Goal: Task Accomplishment & Management: Complete application form

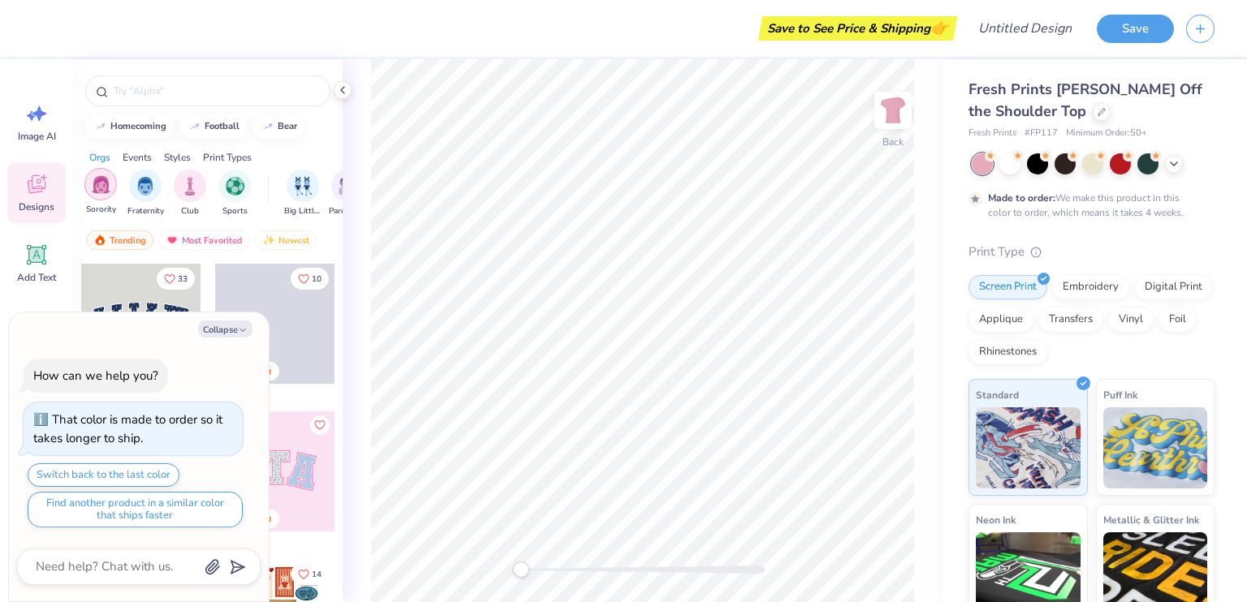
click at [96, 188] on img "filter for Sorority" at bounding box center [101, 184] width 19 height 19
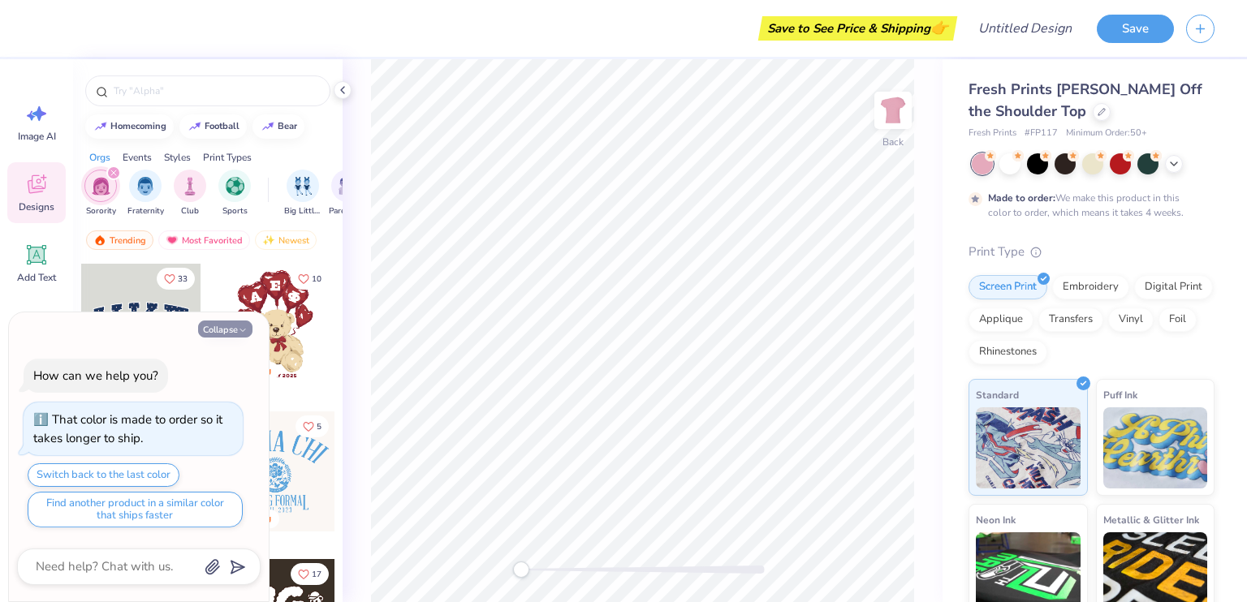
click at [228, 332] on button "Collapse" at bounding box center [225, 329] width 54 height 17
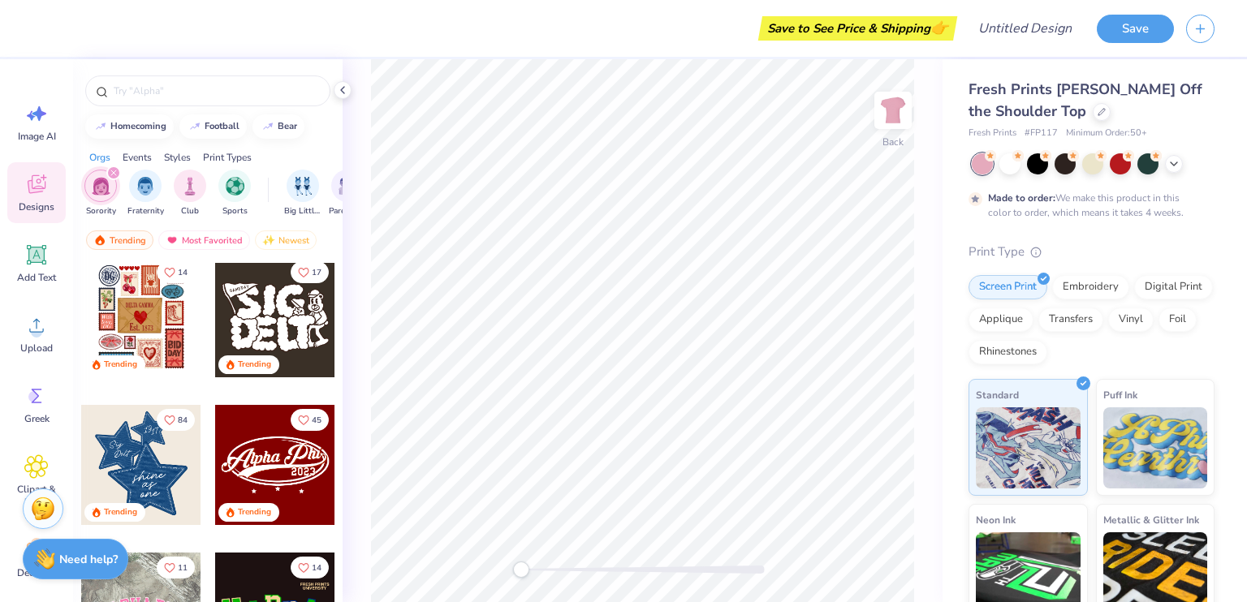
scroll to position [302, 0]
click at [283, 481] on div at bounding box center [275, 465] width 120 height 120
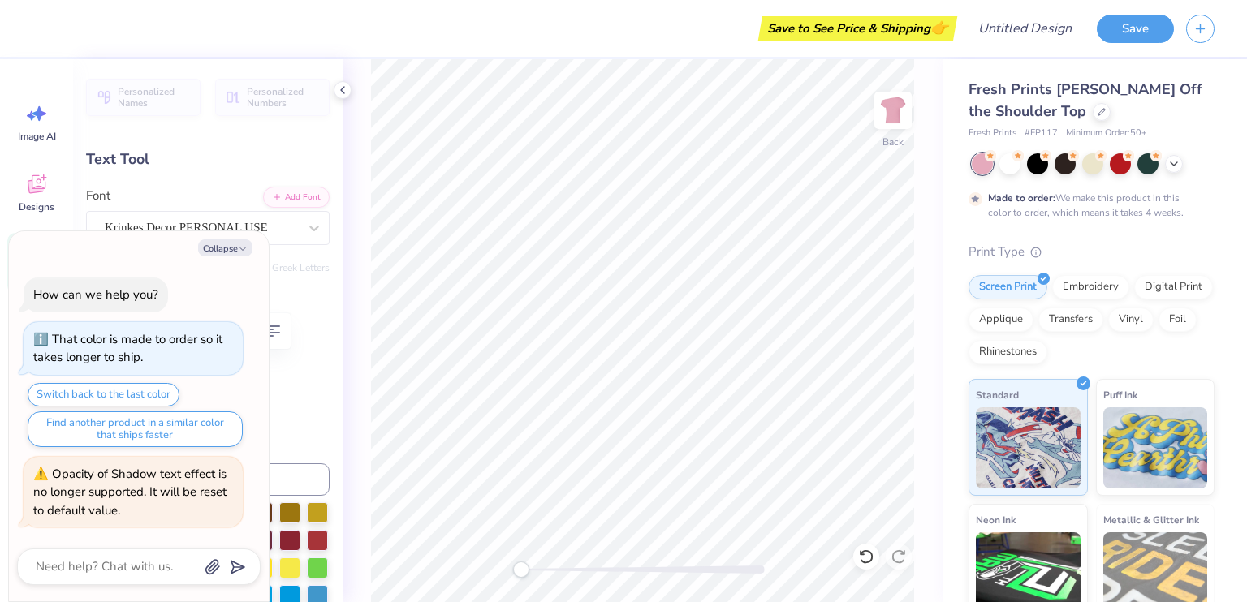
type textarea "x"
type input "0.0"
click at [242, 251] on polyline "button" at bounding box center [242, 249] width 5 height 2
type textarea "x"
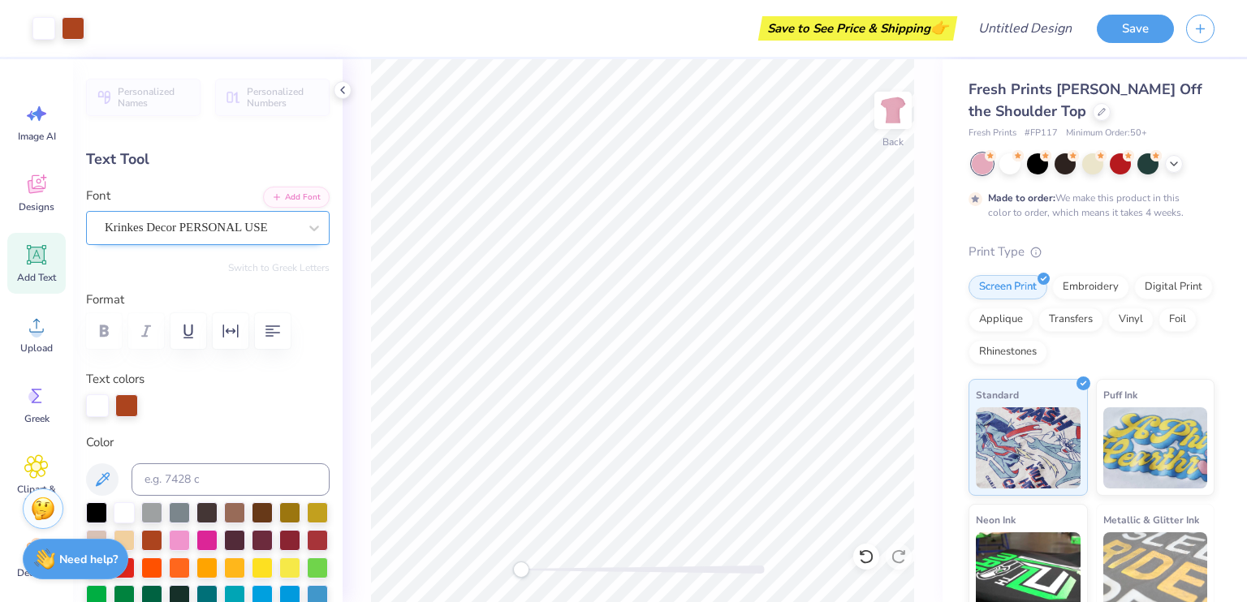
click at [244, 234] on div "Krinkes Decor PERSONAL USE" at bounding box center [201, 227] width 196 height 25
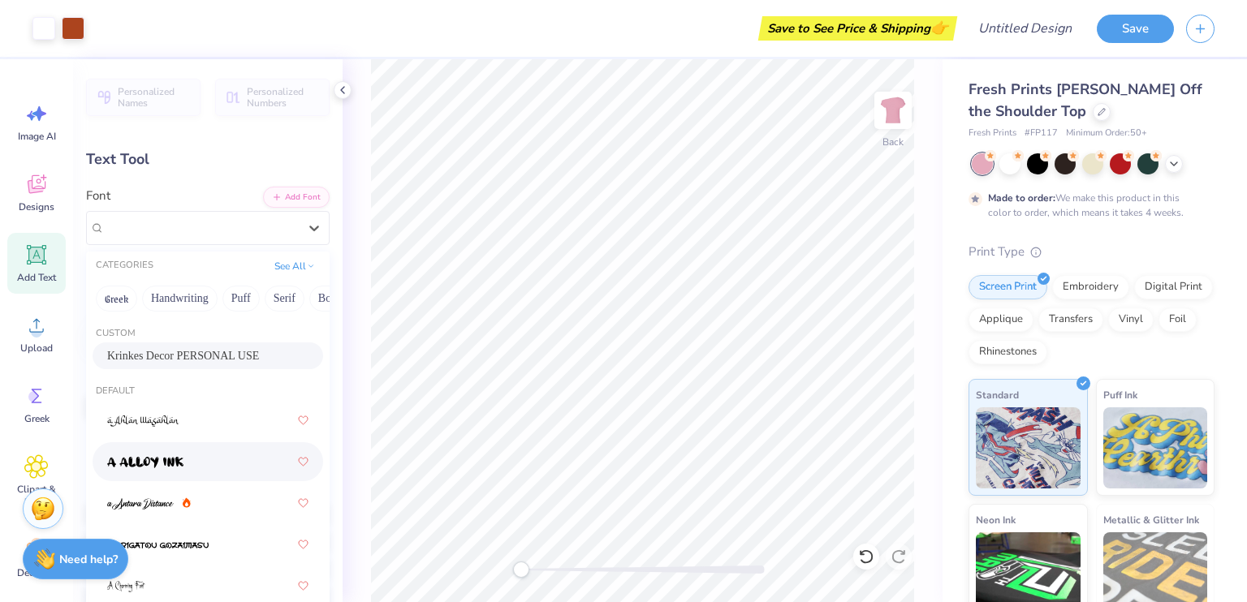
click at [172, 452] on div at bounding box center [207, 461] width 201 height 29
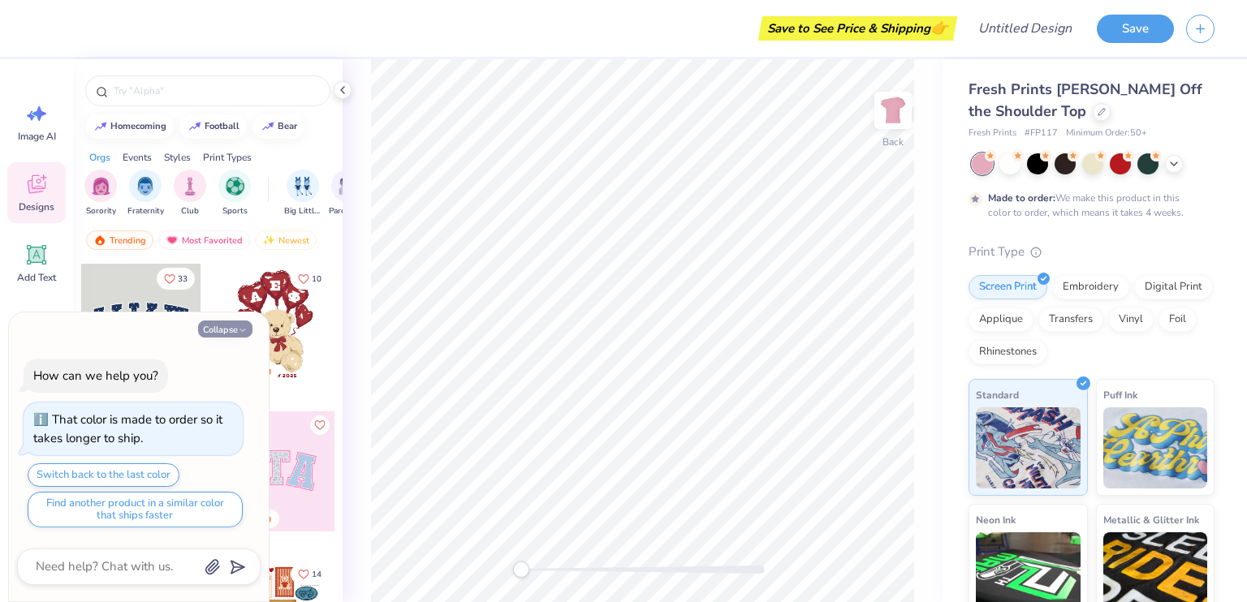
click at [226, 330] on button "Collapse" at bounding box center [225, 329] width 54 height 17
type textarea "x"
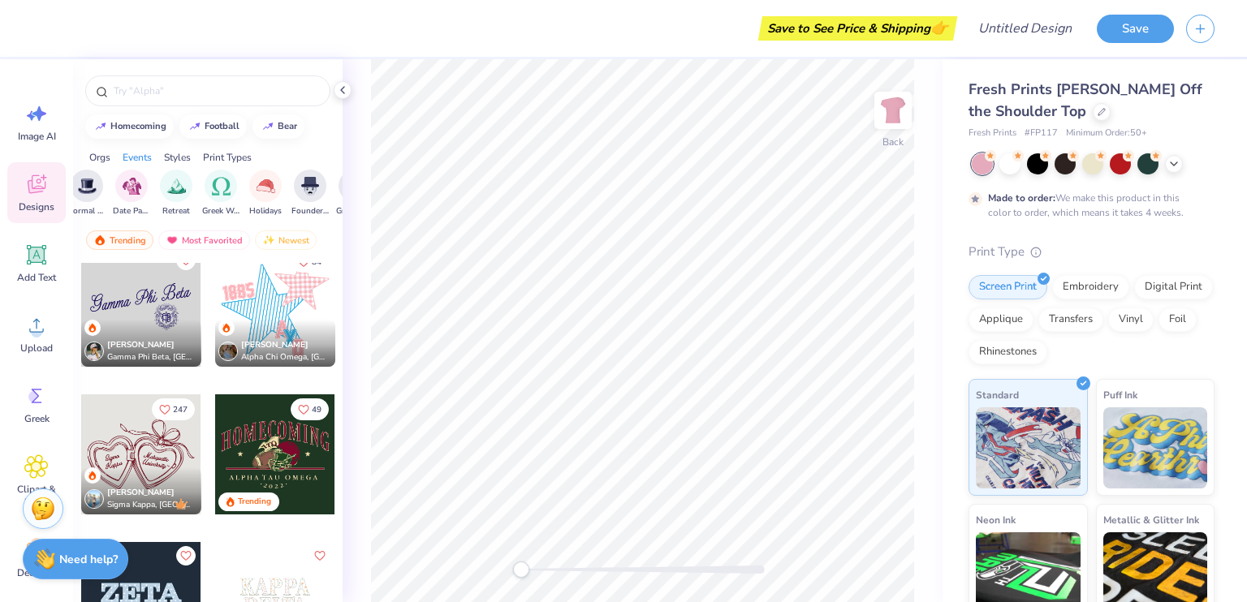
scroll to position [4354, 0]
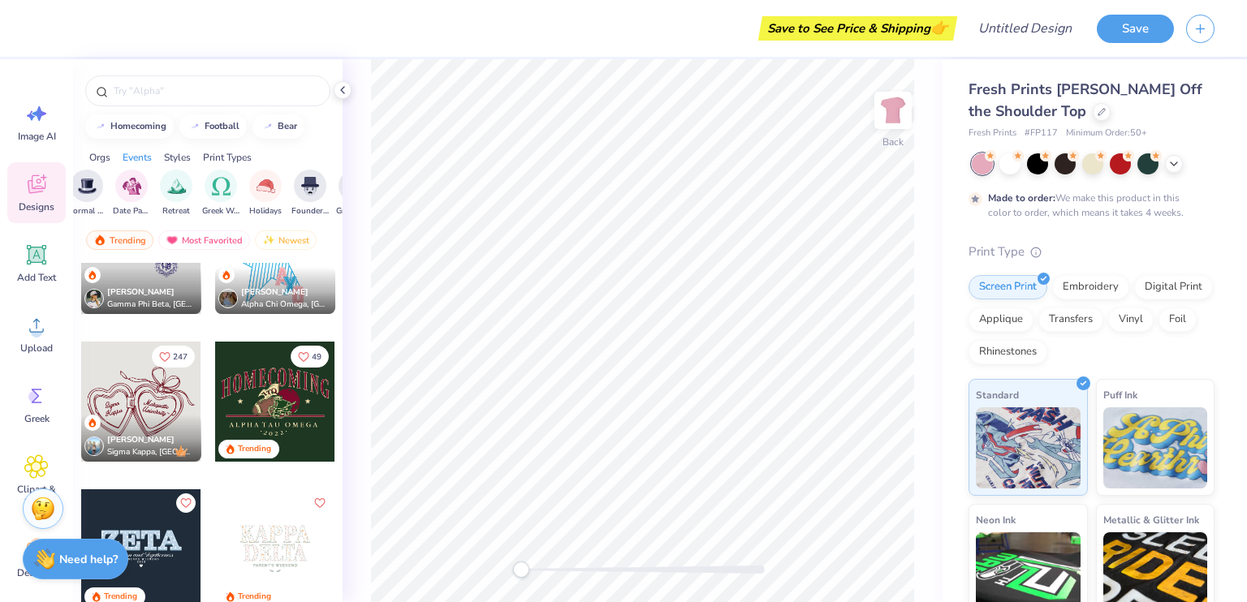
click at [140, 398] on div at bounding box center [141, 402] width 120 height 120
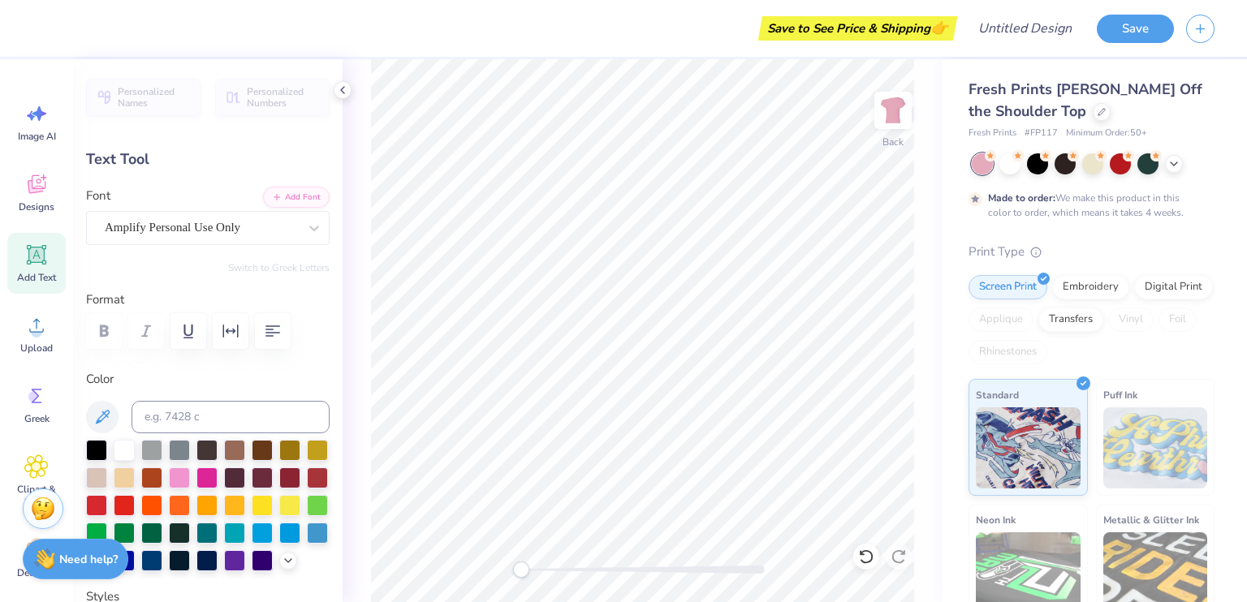
scroll to position [13, 3]
type textarea "K"
type input "0.0"
type input "2.07"
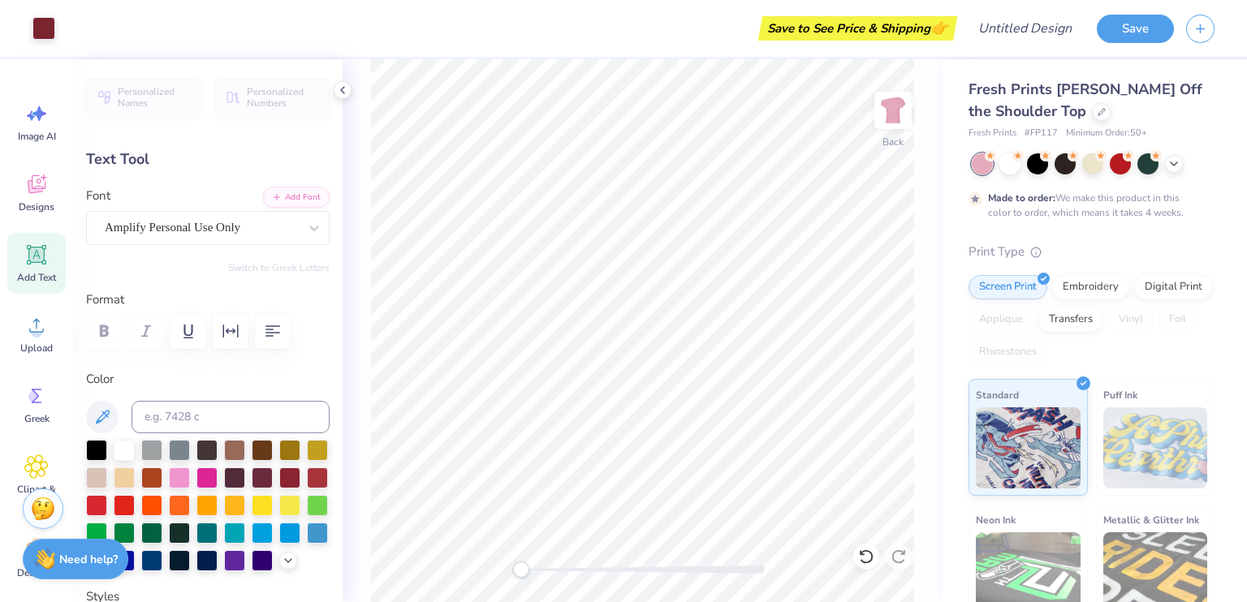
type input "0.90"
type input "7.55"
type input "0.0"
type input "1.23"
type input "0.63"
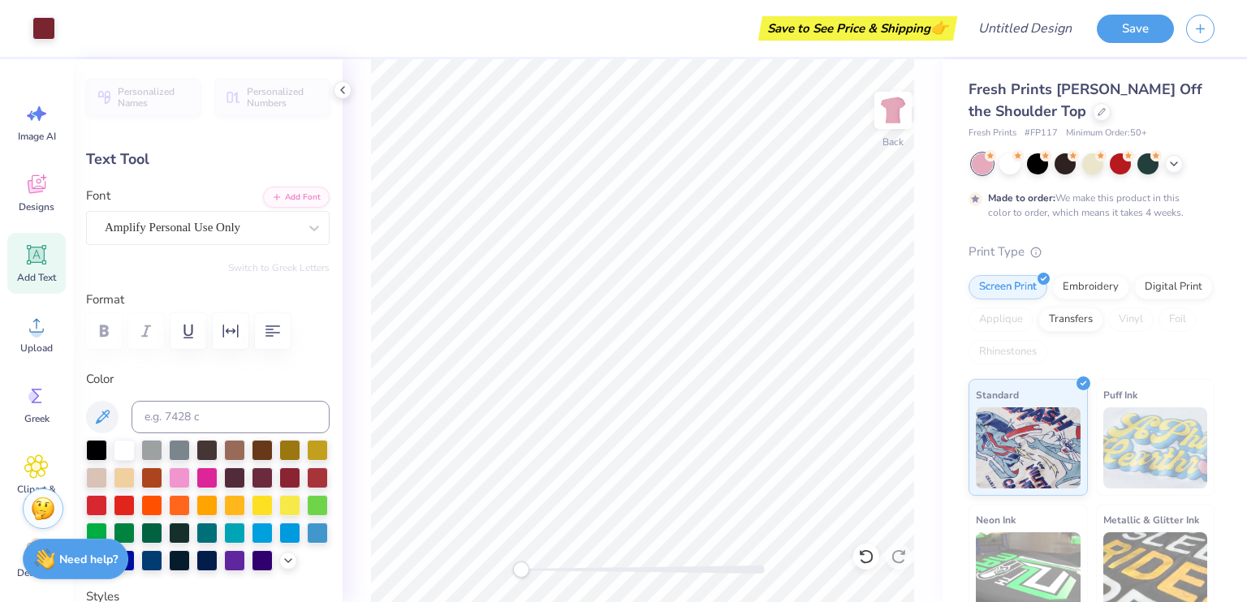
type input "7.16"
type input "0.0"
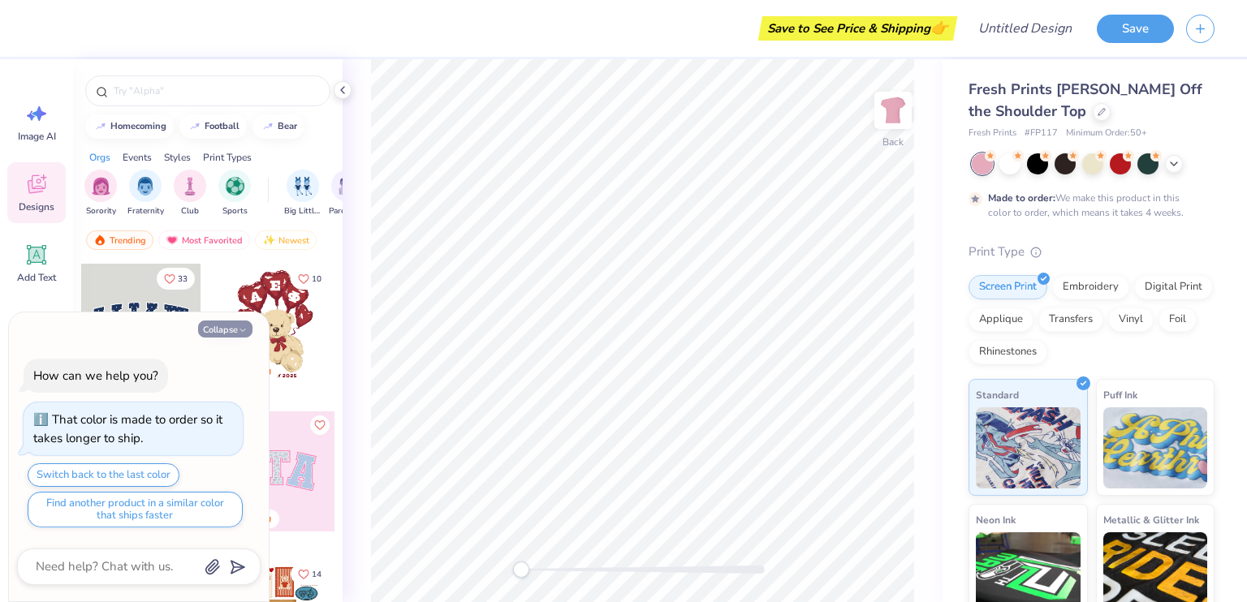
click at [248, 333] on button "Collapse" at bounding box center [225, 329] width 54 height 17
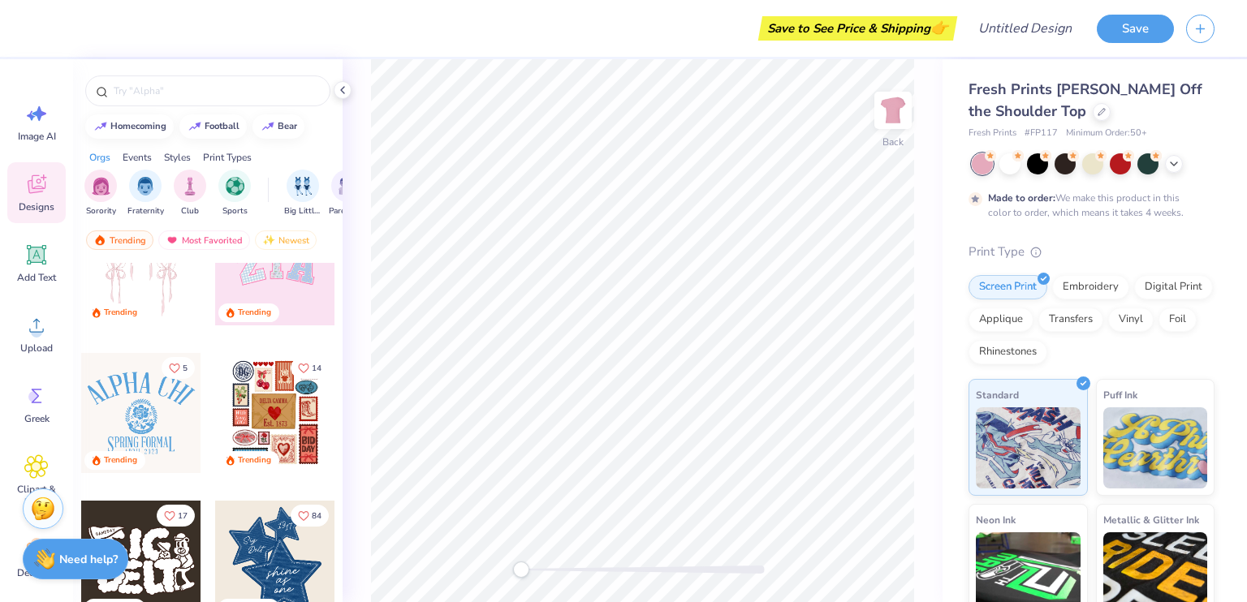
scroll to position [123, 0]
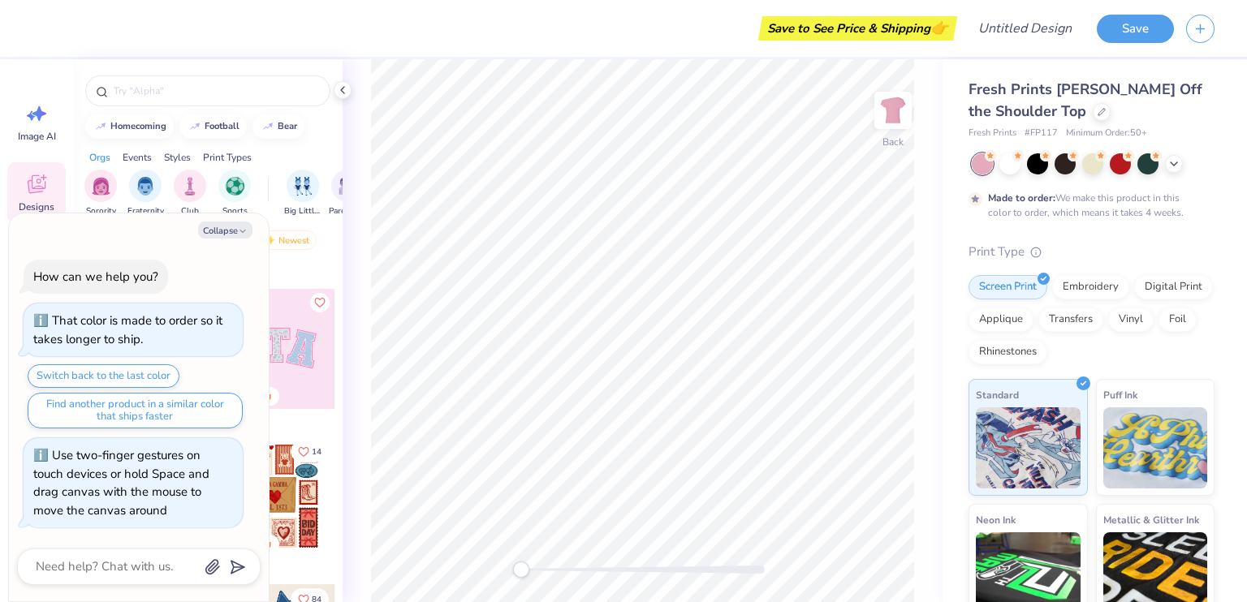
click at [486, 582] on div "Back" at bounding box center [643, 330] width 600 height 543
click at [239, 228] on icon "button" at bounding box center [243, 231] width 10 height 10
type textarea "x"
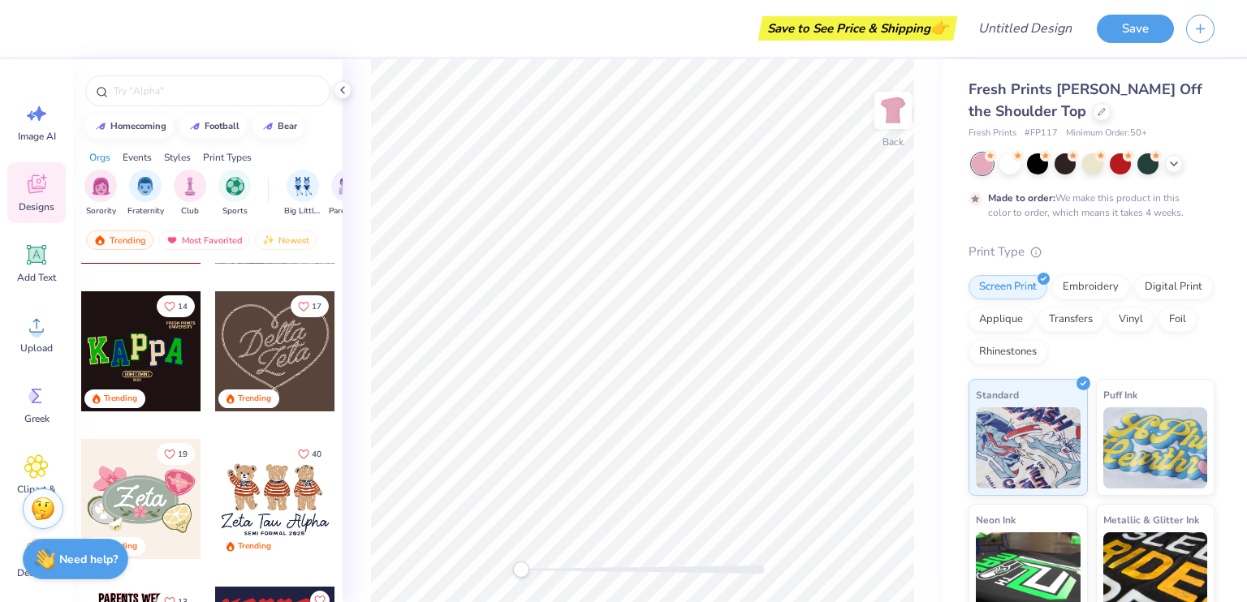
scroll to position [747, 0]
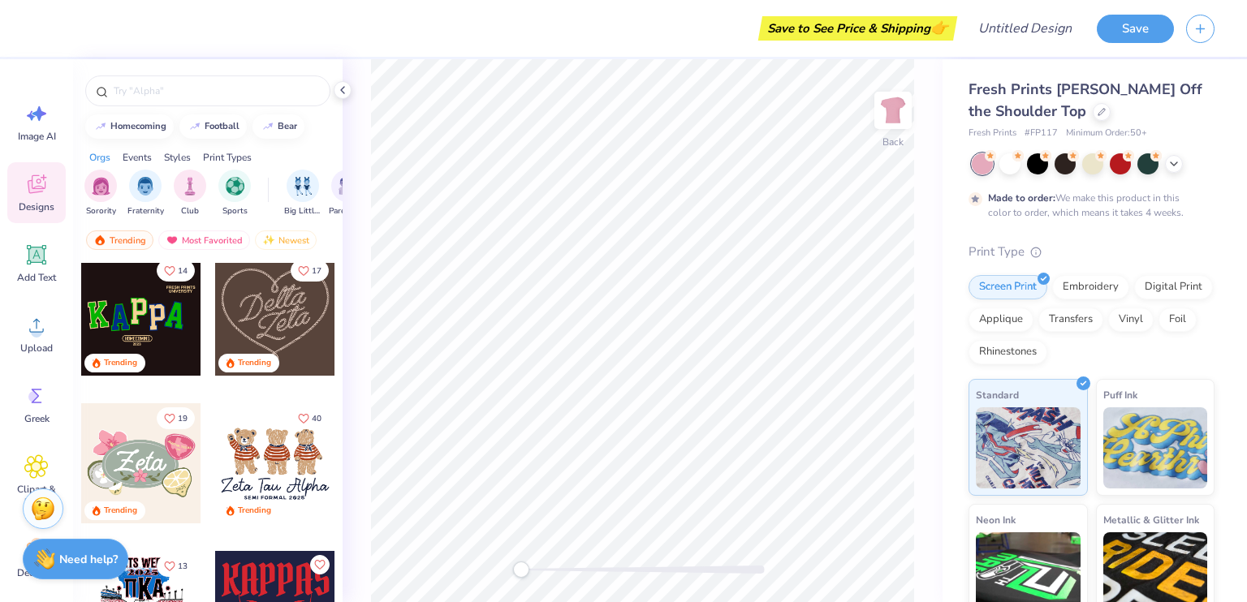
click at [281, 483] on div at bounding box center [275, 463] width 120 height 120
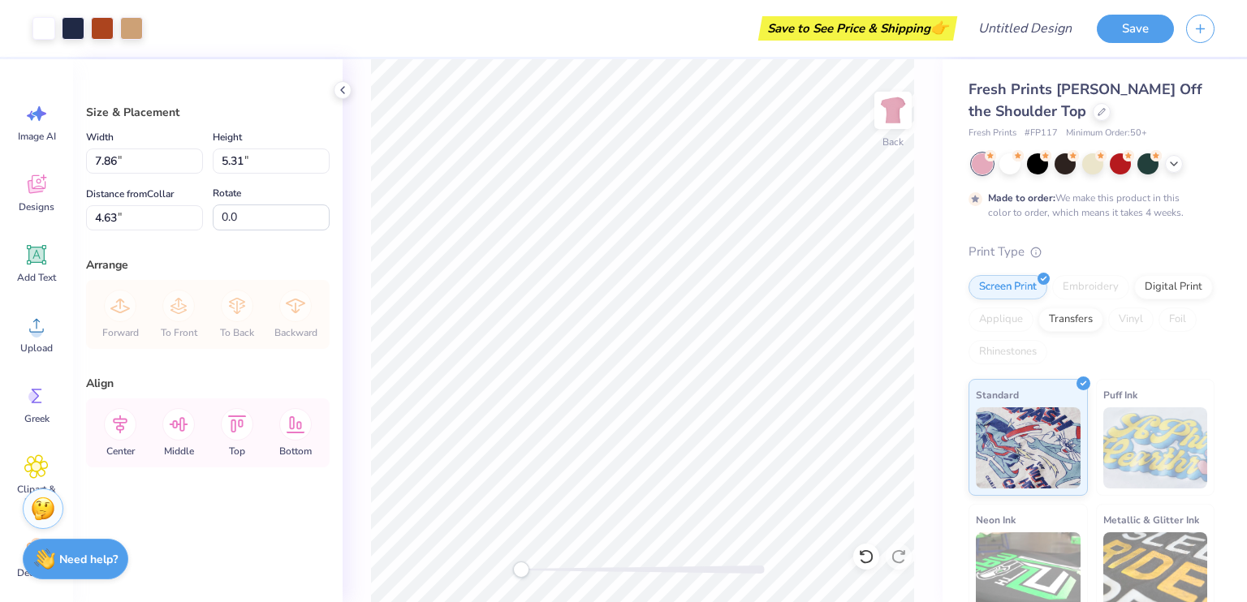
type input "7.86"
type input "5.31"
type input "4.63"
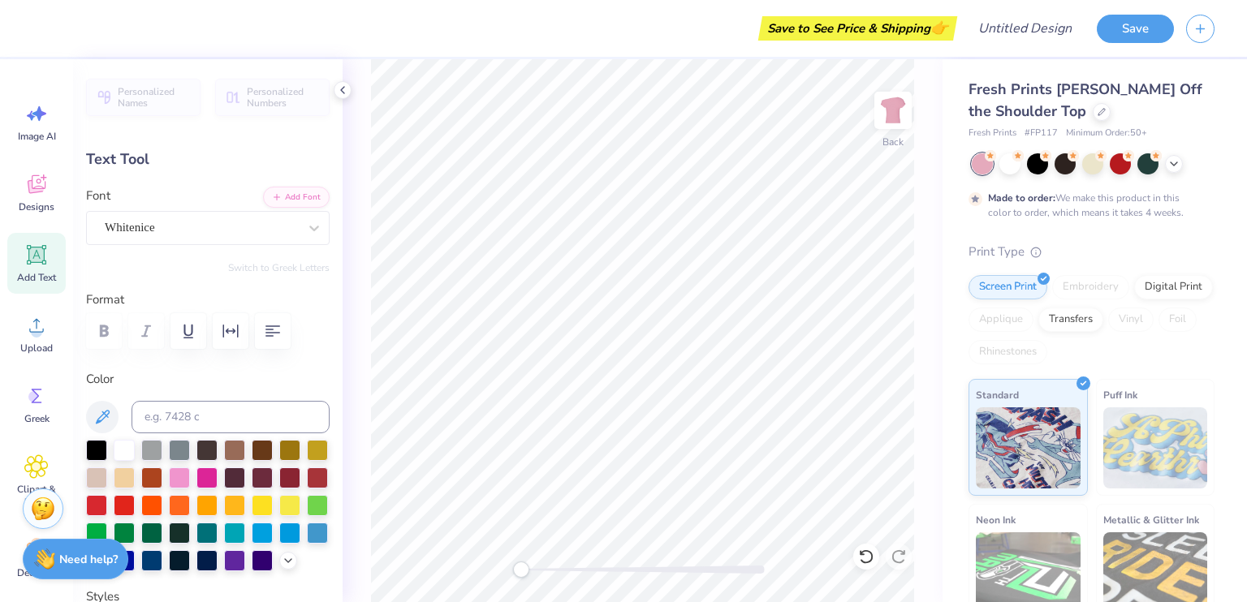
scroll to position [13, 6]
type textarea "Z"
type textarea "Delta Kappa Sigma"
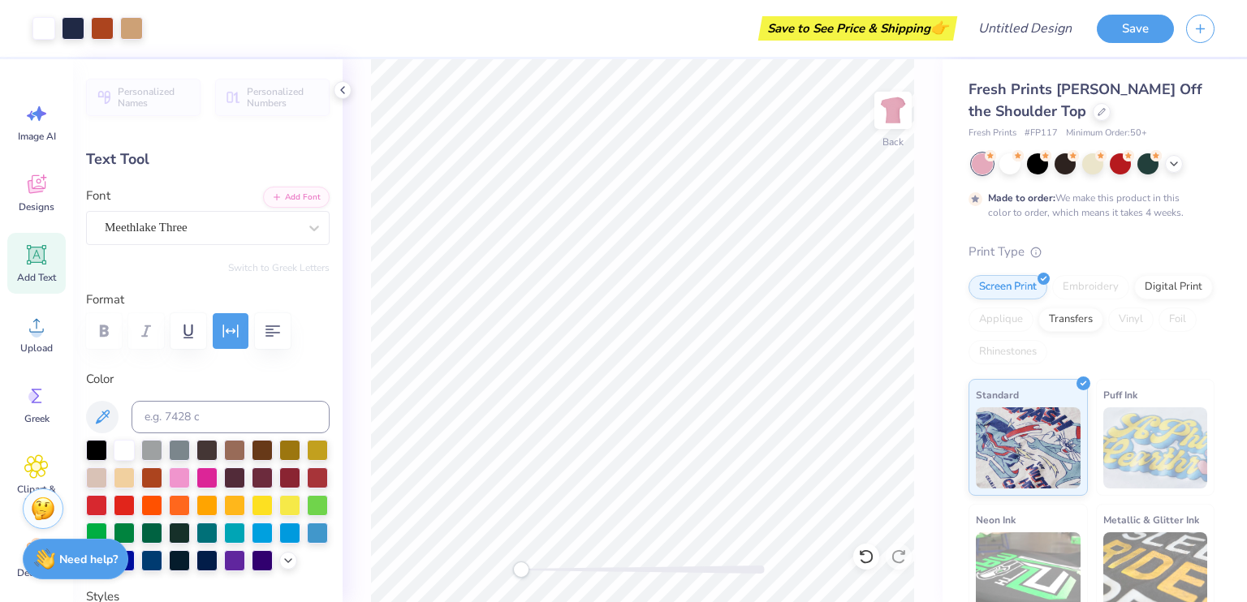
type input "4.42"
type input "0.28"
type input "8.04"
type textarea "S"
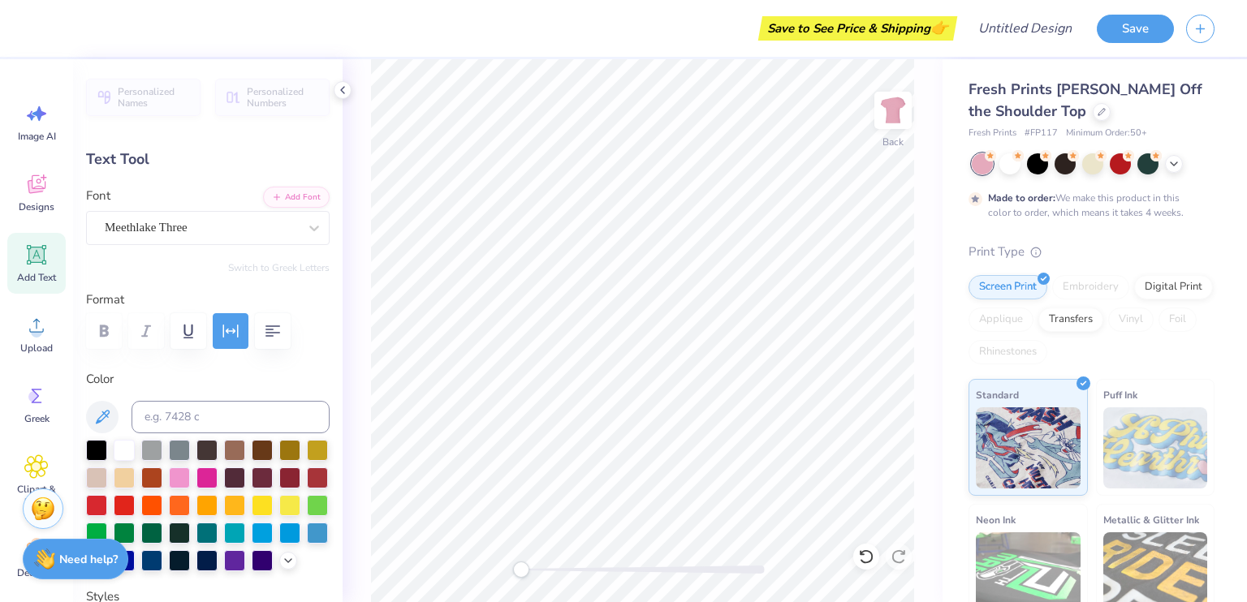
type textarea "K"
type textarea "from 2005"
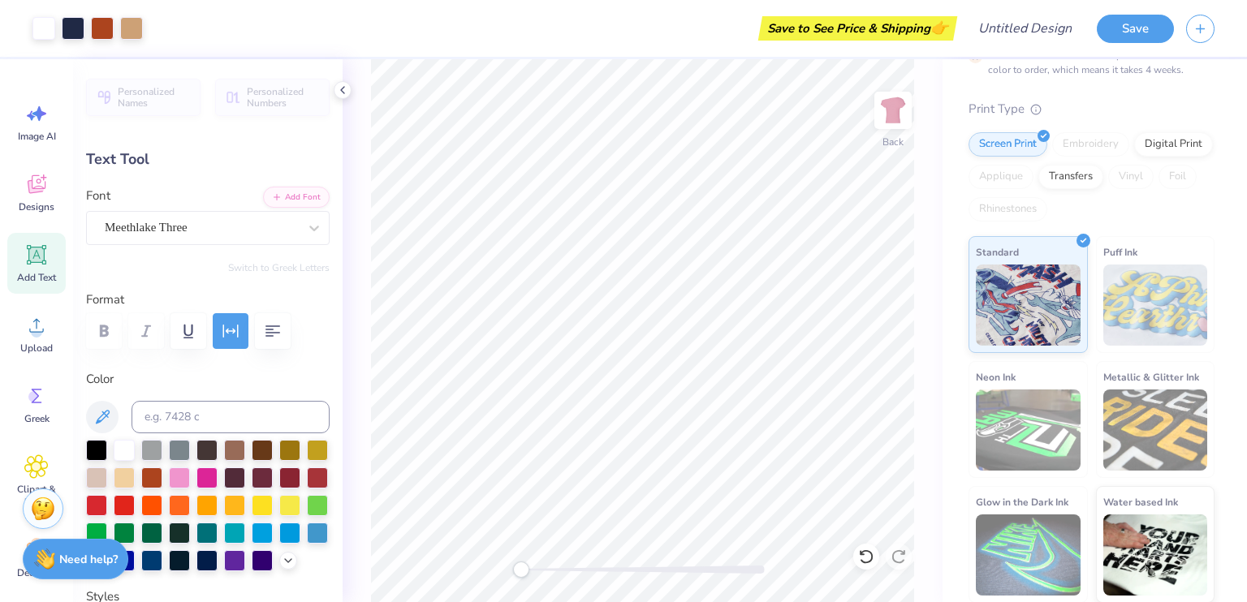
click at [1205, 195] on div "Fresh Prints Chloe Off the Shoulder Top Fresh Prints # FP117 Minimum Order: 50 …" at bounding box center [1094, 259] width 304 height 687
click at [1170, 327] on img at bounding box center [1155, 305] width 105 height 81
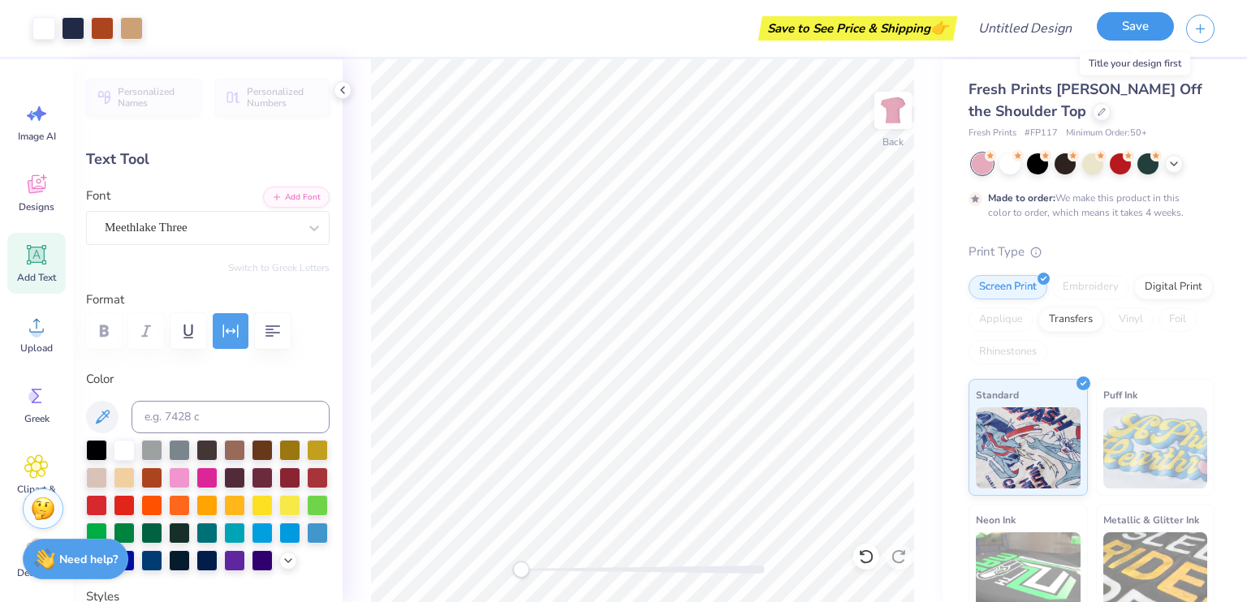
click at [1137, 34] on button "Save" at bounding box center [1135, 26] width 77 height 28
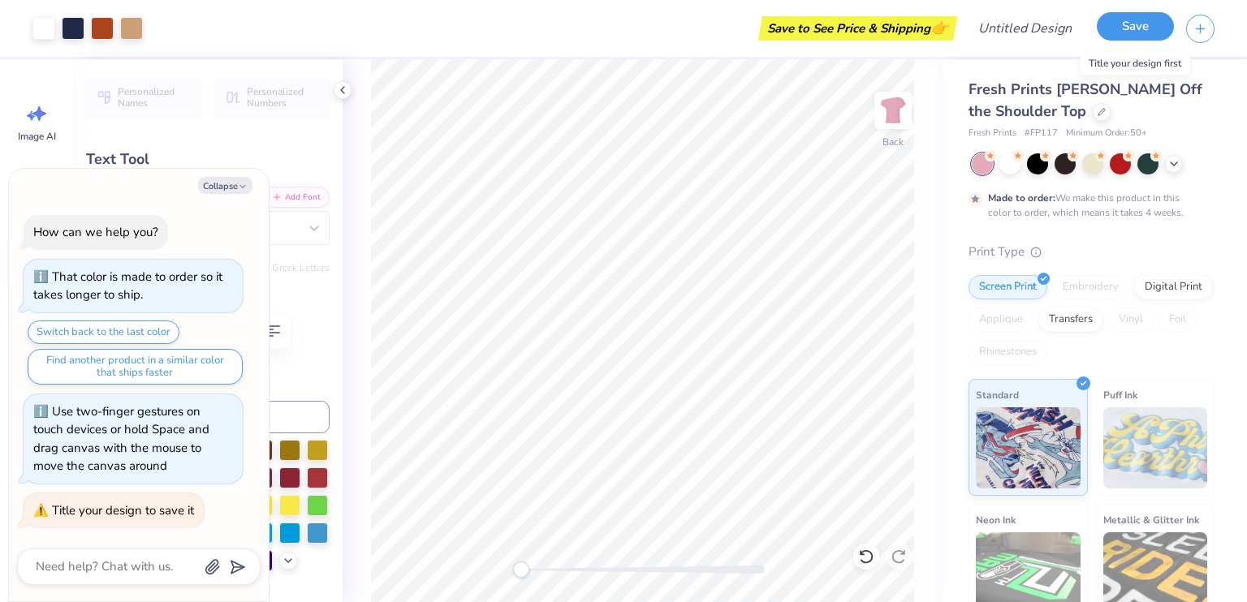
click at [1135, 37] on button "Save" at bounding box center [1135, 26] width 77 height 28
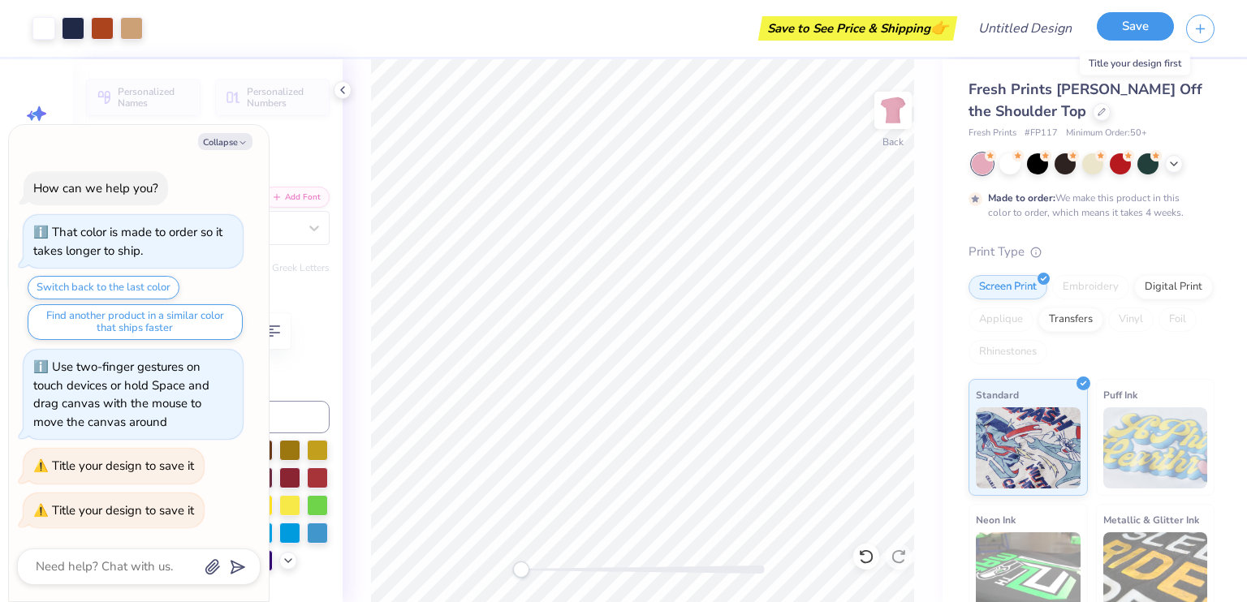
click at [1139, 24] on button "Save" at bounding box center [1135, 26] width 77 height 28
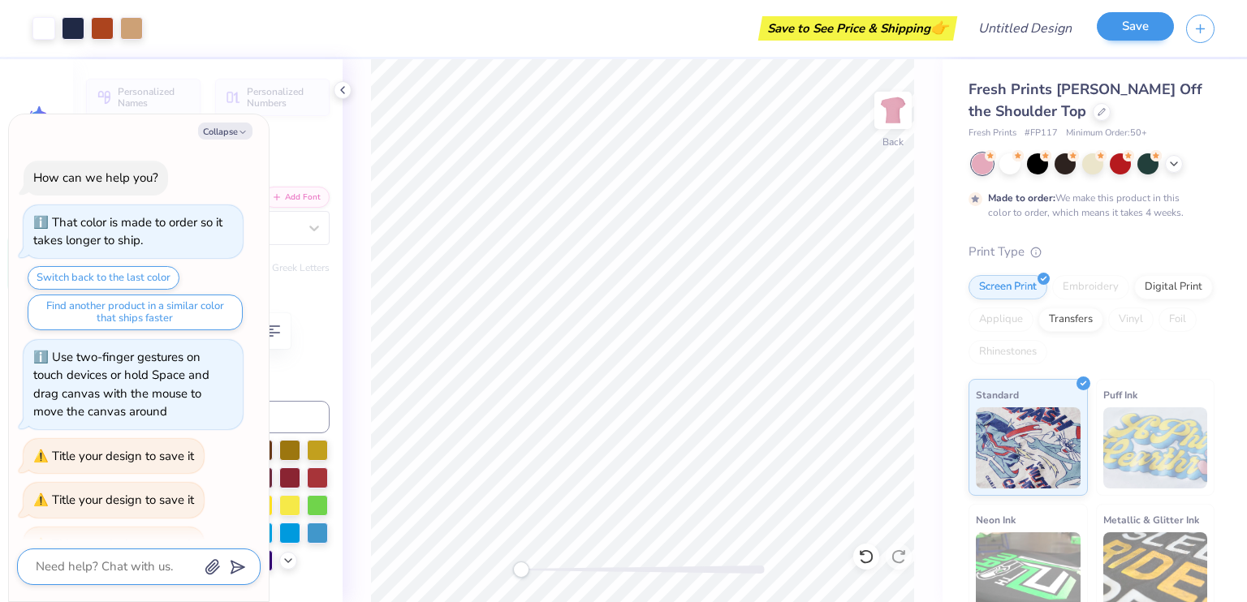
scroll to position [32, 0]
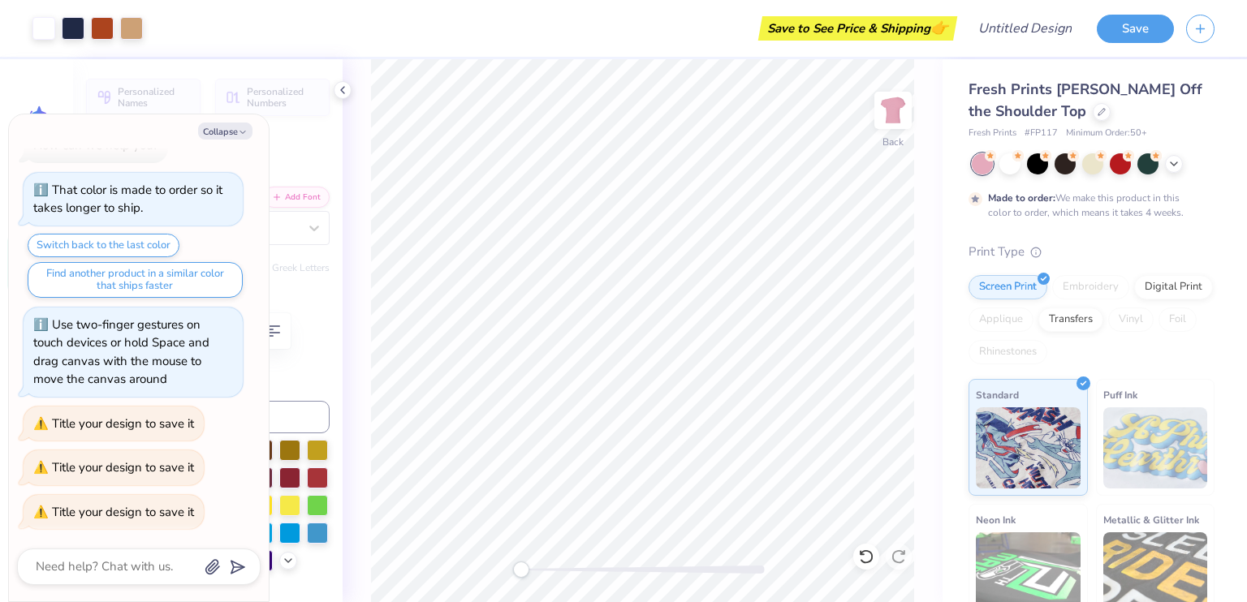
type textarea "x"
click at [112, 522] on div "Title your design to save it" at bounding box center [114, 512] width 180 height 35
click at [979, 28] on div "Art colors Save to See Price & Shipping 👉 Design Title Save" at bounding box center [623, 28] width 1247 height 57
type input "m"
type textarea "x"
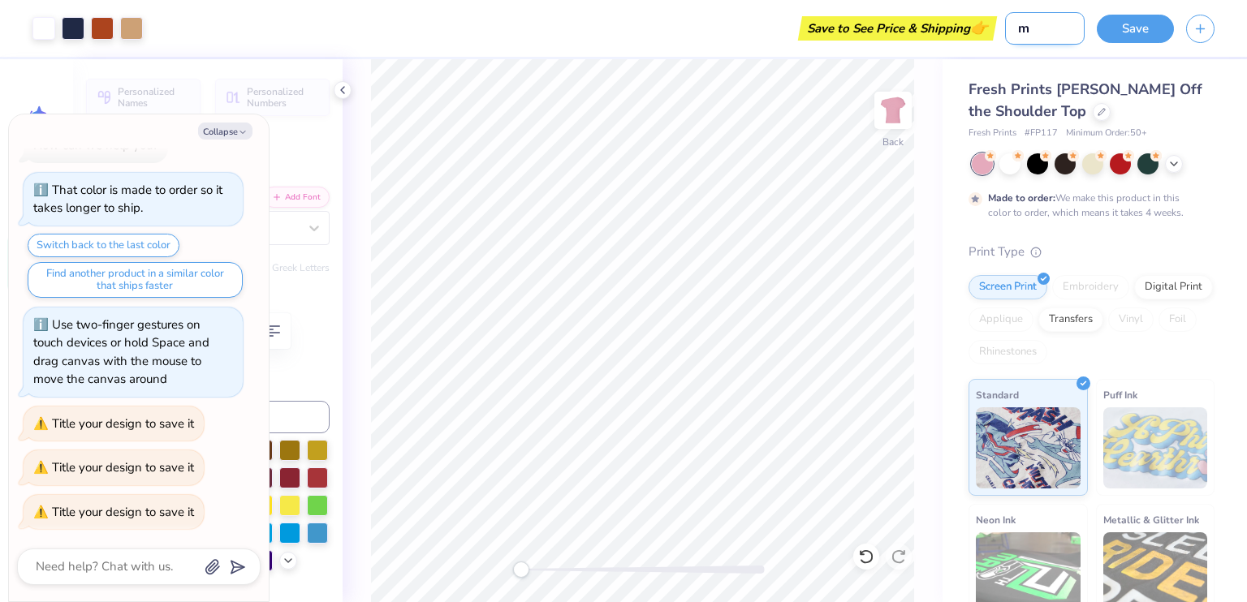
type input "ml"
type textarea "x"
type input "ml"
click at [1136, 23] on button "Save" at bounding box center [1135, 26] width 77 height 28
type textarea "x"
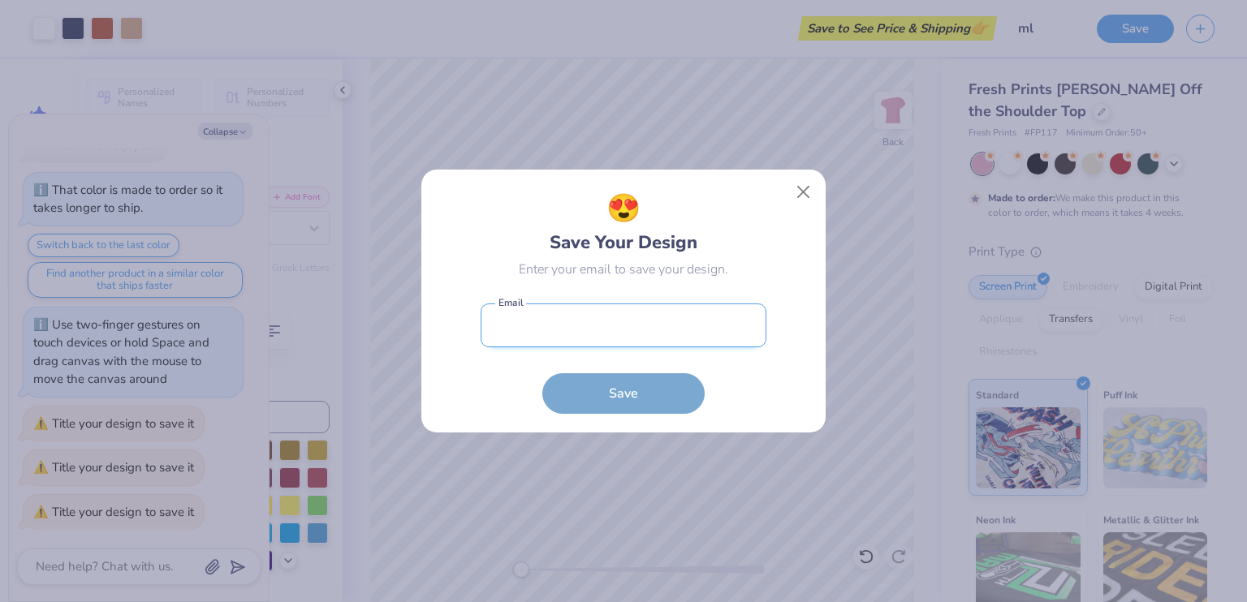
click at [649, 310] on input "email" at bounding box center [624, 326] width 286 height 45
type input "khushiyadav4125@gmail.com"
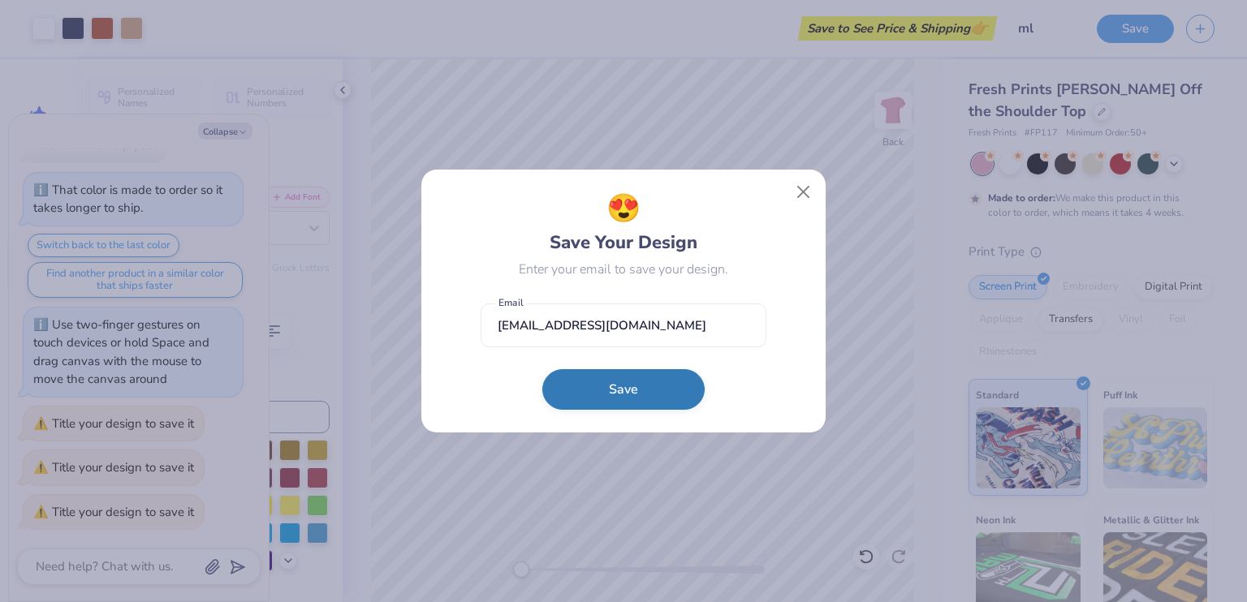
click at [608, 403] on button "Save" at bounding box center [623, 389] width 162 height 41
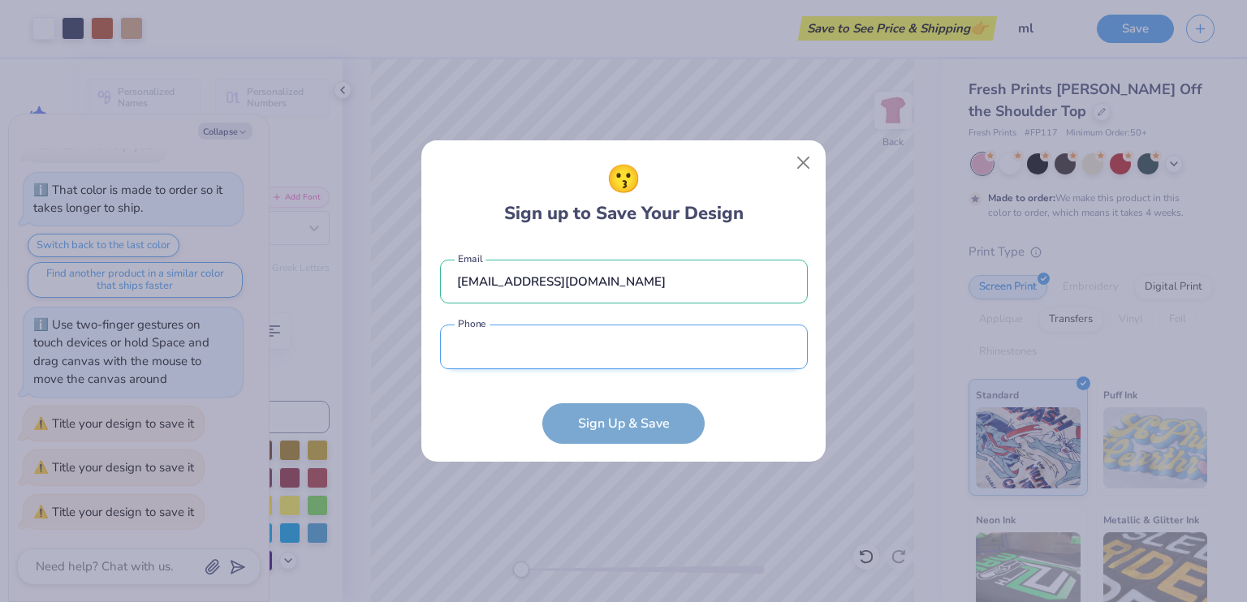
click at [667, 361] on input "tel" at bounding box center [624, 347] width 368 height 45
type input "(628) 977-9257"
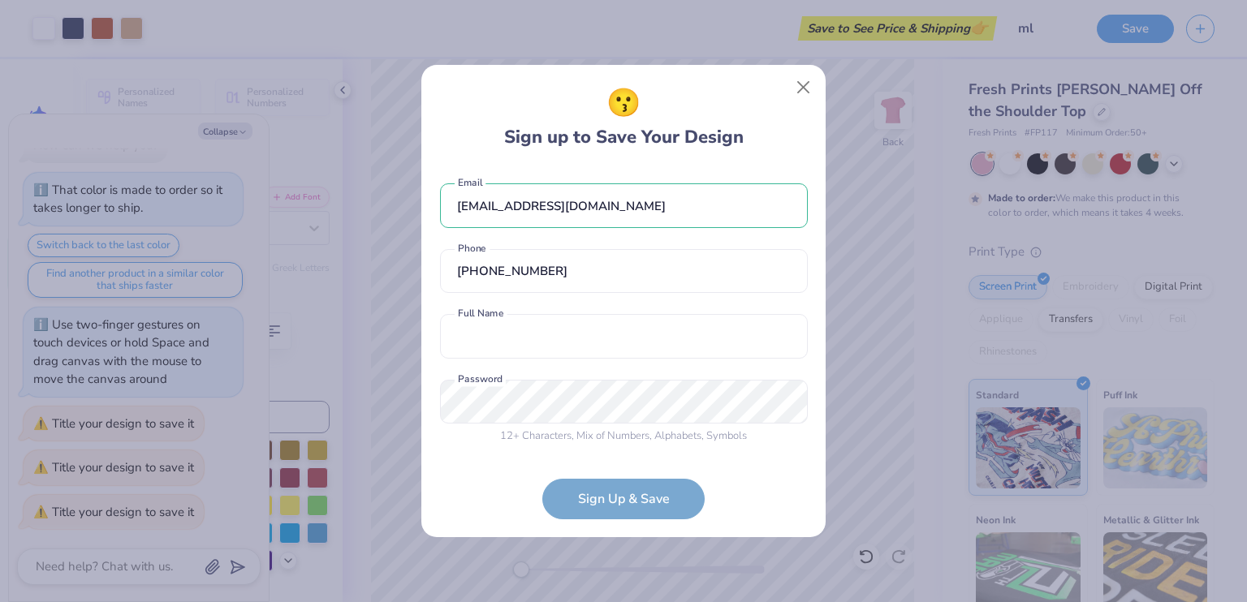
click at [597, 368] on div "khushiyadav4125@gmail.com Email (628) 977-9257 Phone Full Name is a required fi…" at bounding box center [624, 310] width 368 height 286
click at [601, 353] on input "text" at bounding box center [624, 336] width 368 height 45
type input "Khushi Yadav"
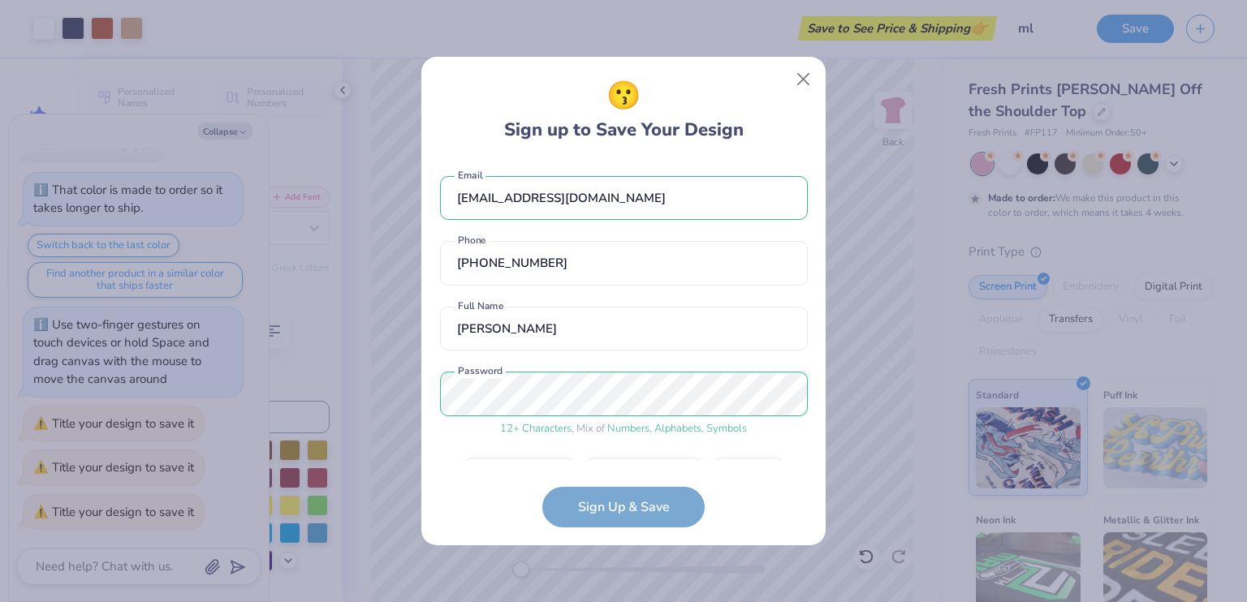
scroll to position [45, 0]
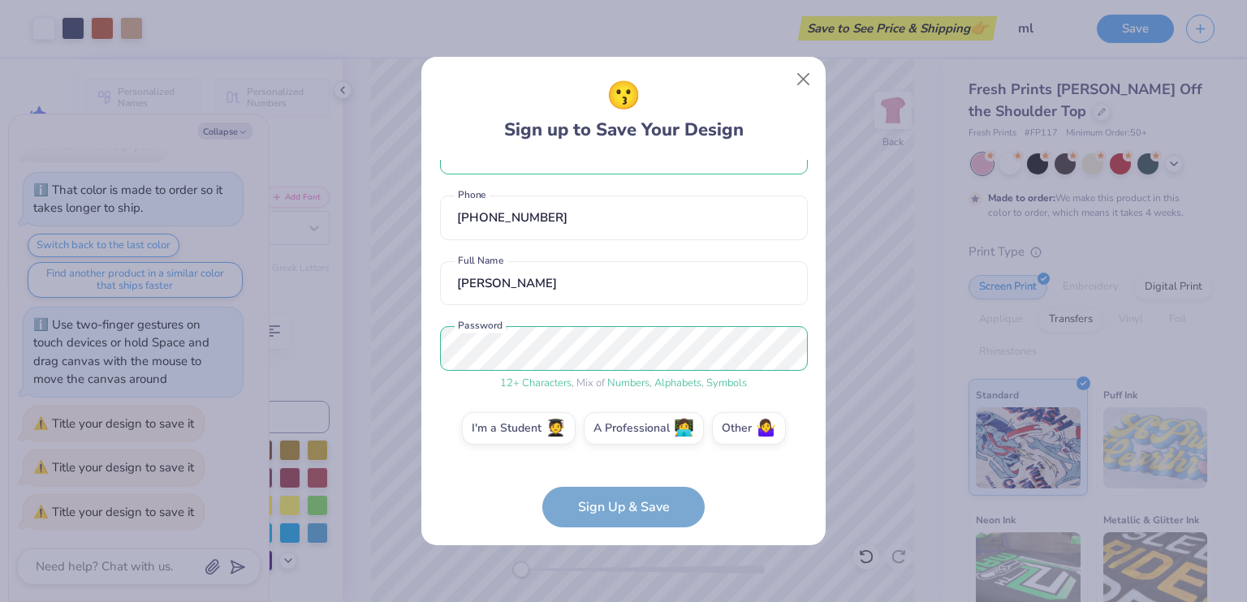
click at [623, 507] on form "khushiyadav4125@gmail.com Email (628) 977-9257 Phone Khushi Yadav Full Name 12 …" at bounding box center [624, 344] width 368 height 368
click at [534, 426] on label "I'm a Student 🧑‍🎓" at bounding box center [519, 426] width 114 height 32
click at [619, 473] on input "I'm a Student 🧑‍🎓" at bounding box center [624, 478] width 11 height 11
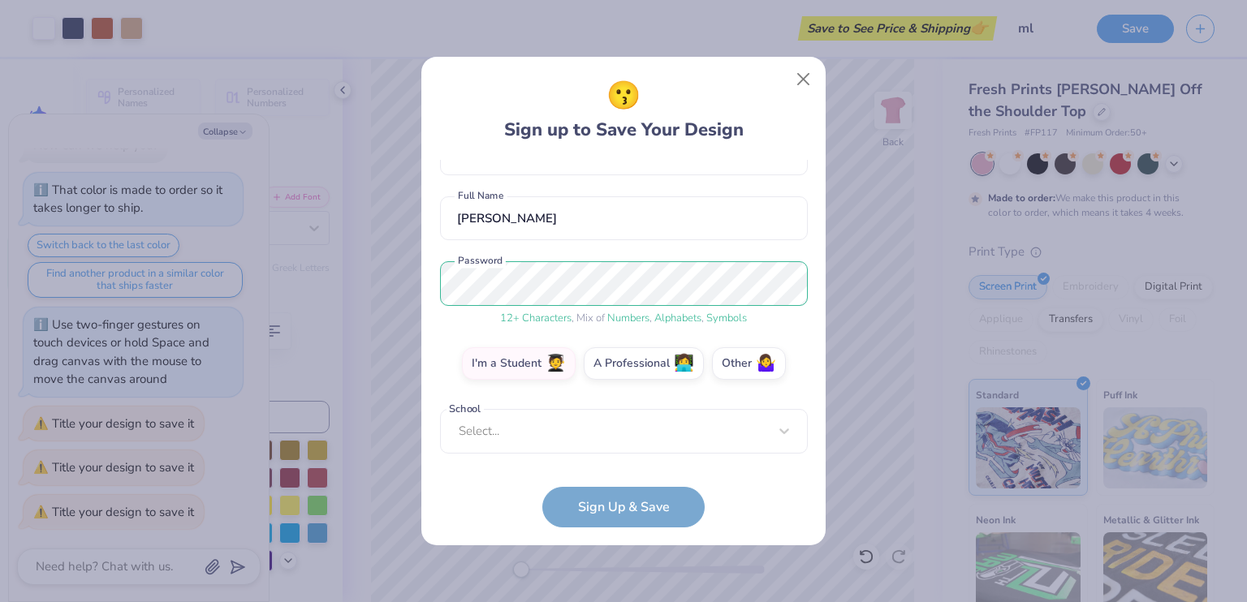
scroll to position [103, 0]
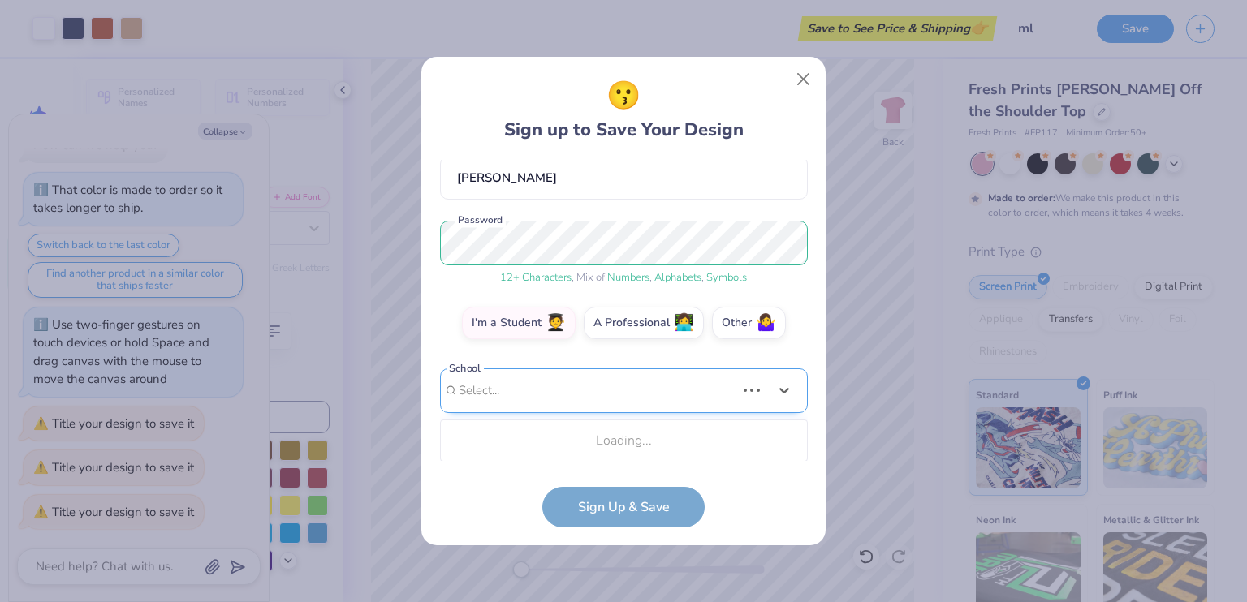
click at [613, 459] on div "Use Up and Down to choose options, press Enter to select the currently focused …" at bounding box center [624, 415] width 368 height 93
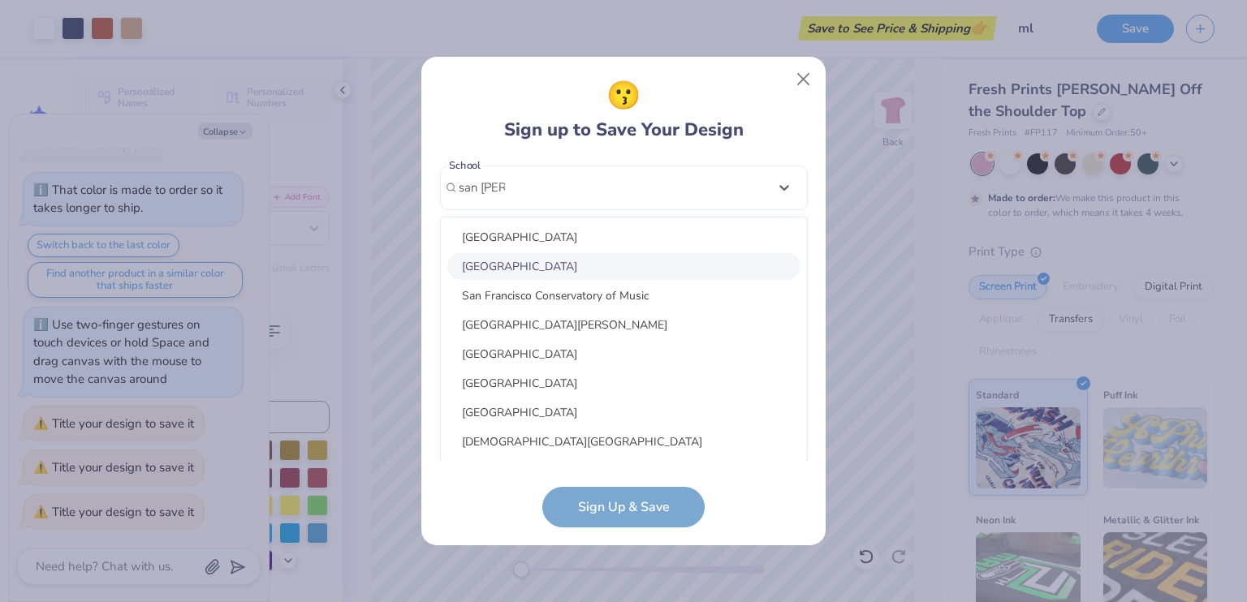
click at [610, 270] on div "San Francisco State University" at bounding box center [623, 266] width 353 height 27
type input "san fran"
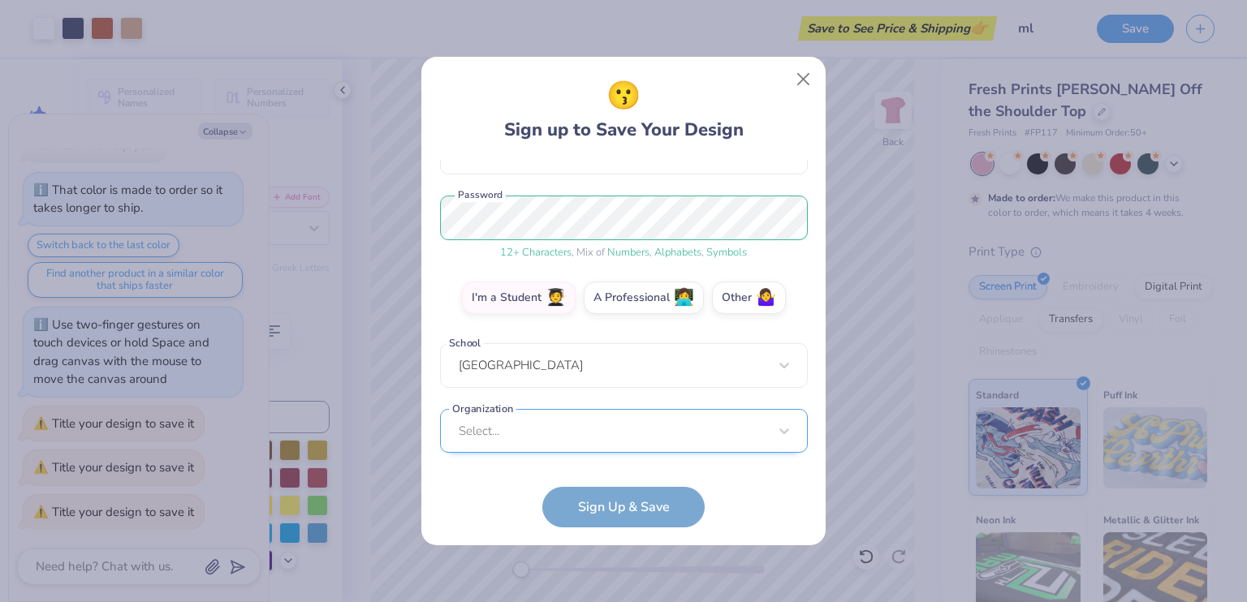
click at [612, 442] on div "Select..." at bounding box center [624, 431] width 368 height 45
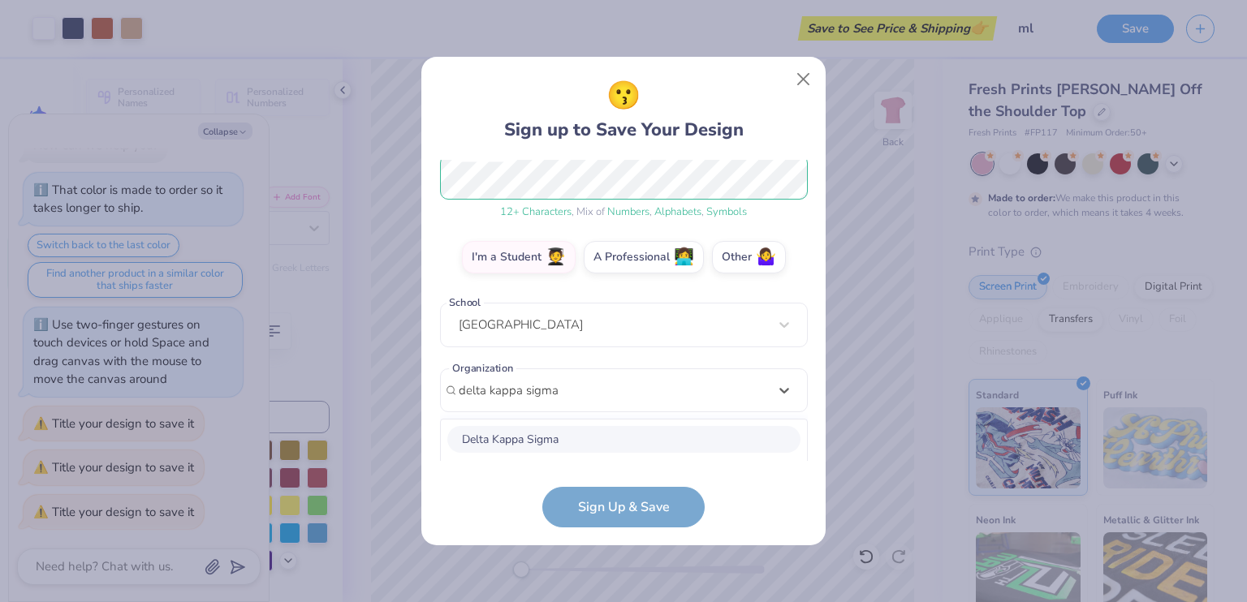
scroll to position [419, 0]
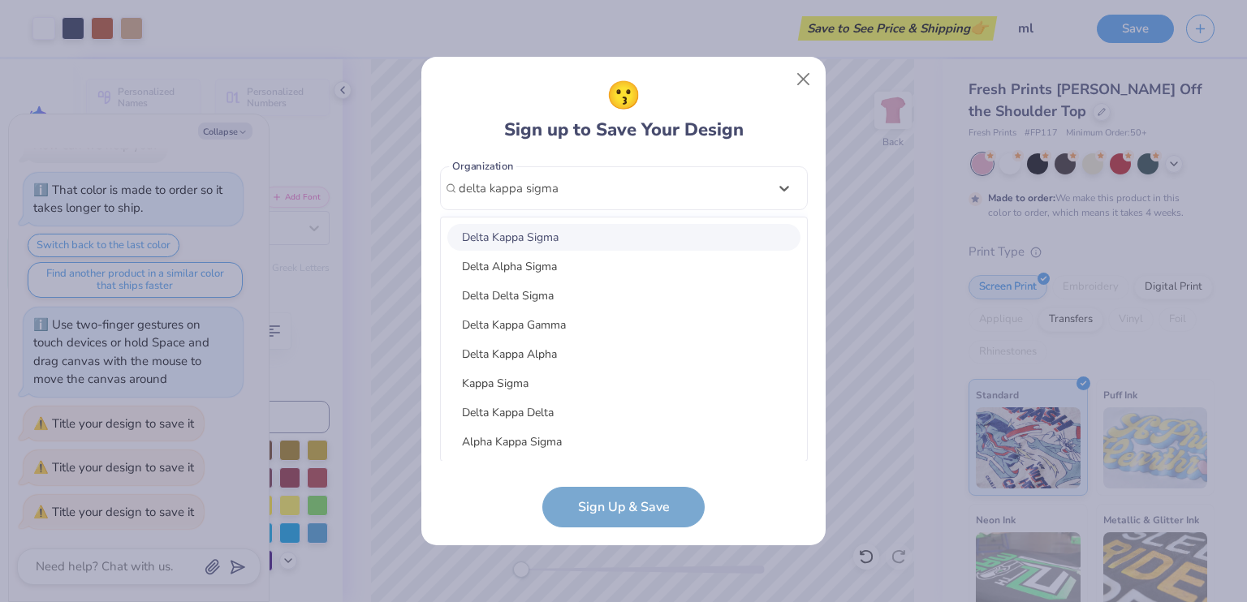
click at [630, 235] on div "Delta Kappa Sigma" at bounding box center [623, 237] width 353 height 27
type input "delta kappa sigma"
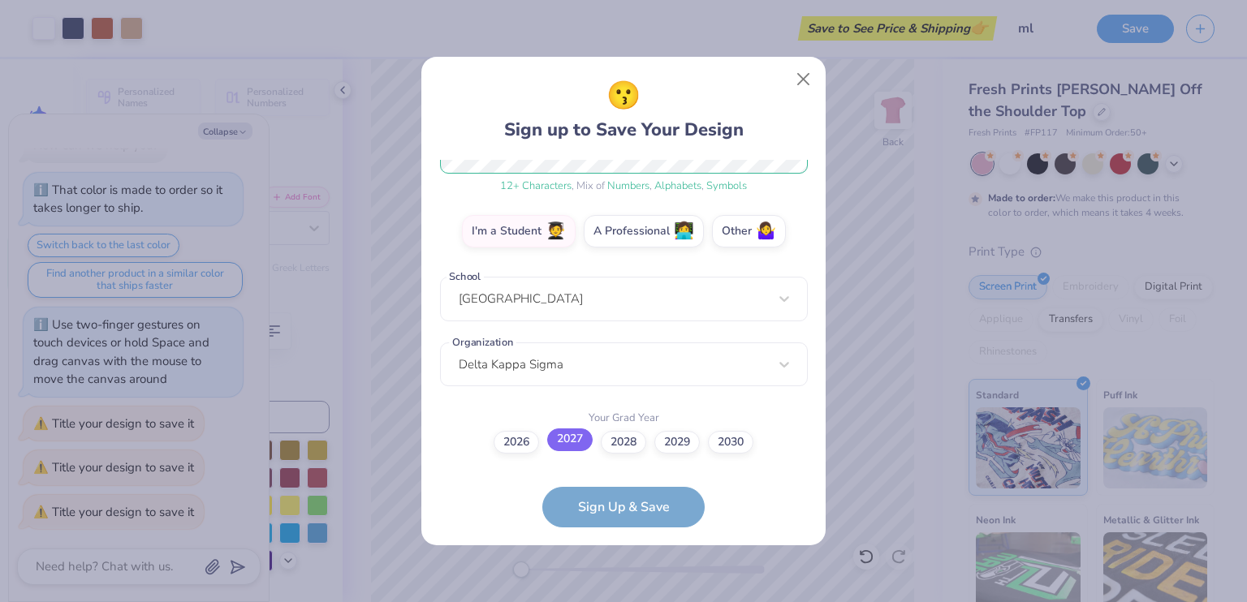
click at [584, 441] on label "2027" at bounding box center [569, 440] width 45 height 23
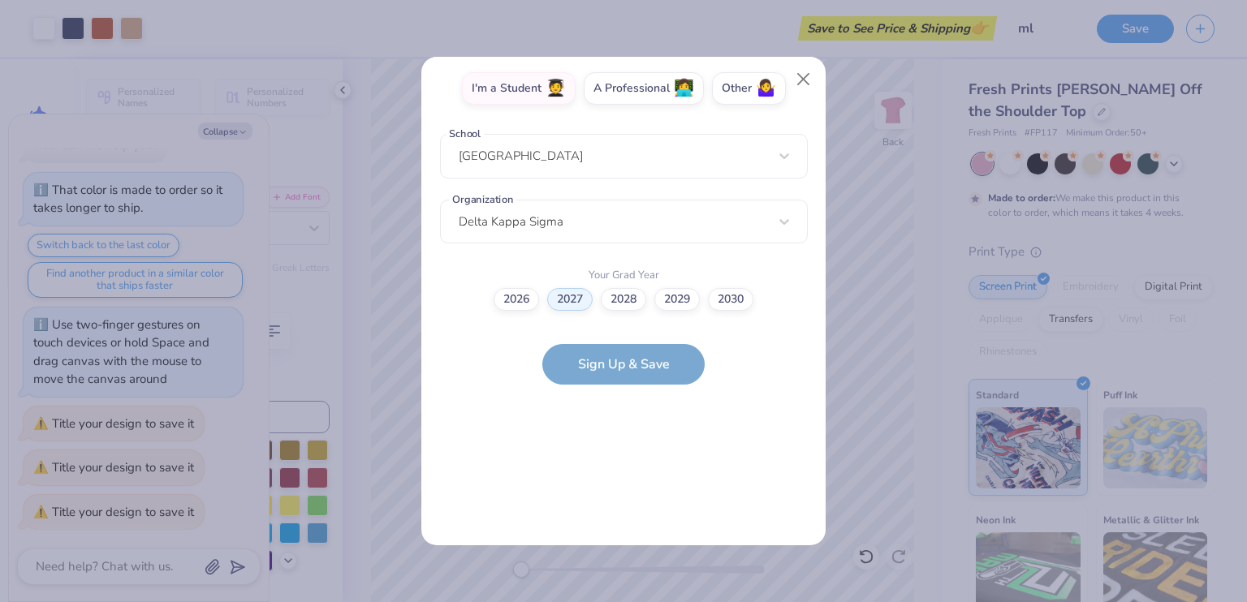
scroll to position [0, 0]
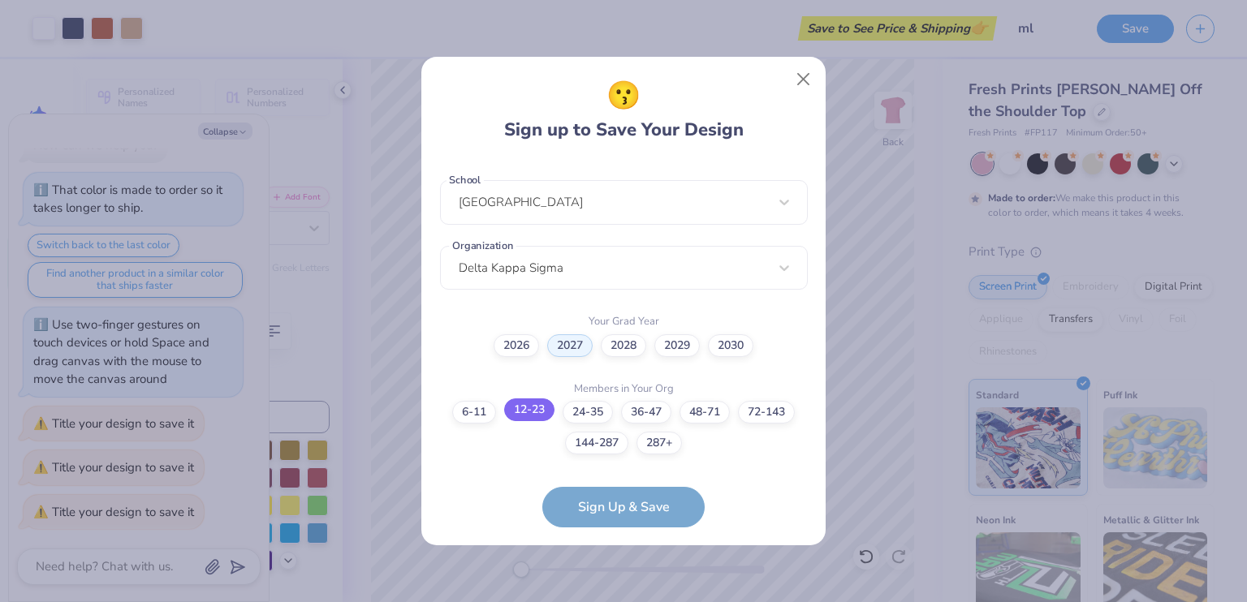
click at [545, 407] on label "12-23" at bounding box center [529, 410] width 50 height 23
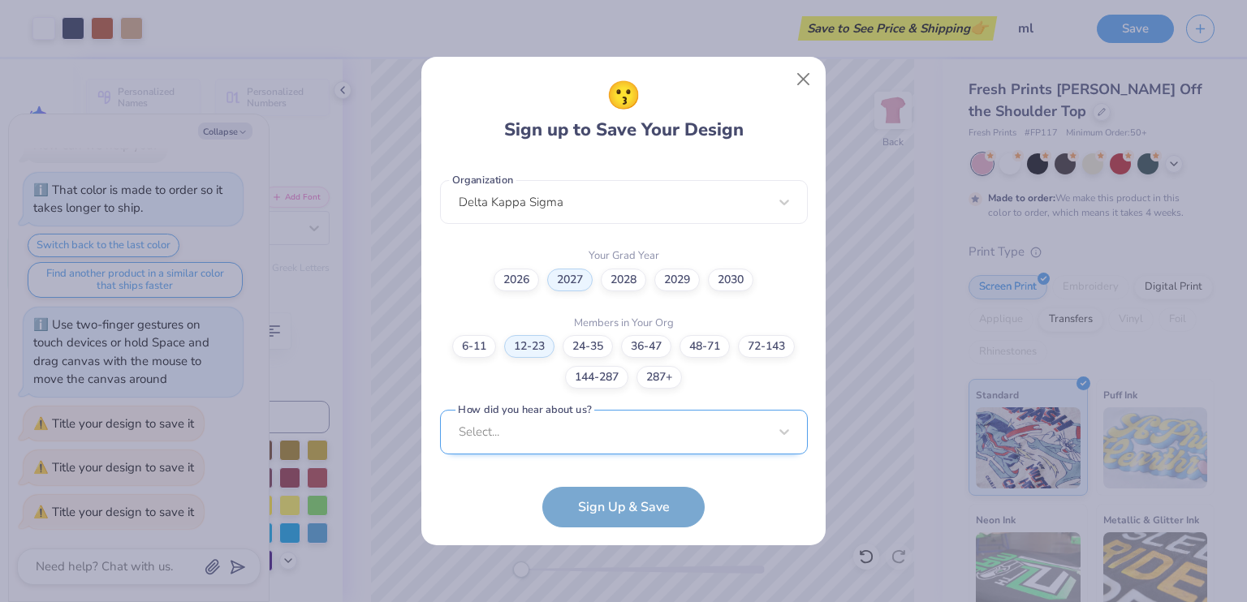
click at [608, 425] on div "Select..." at bounding box center [624, 432] width 368 height 45
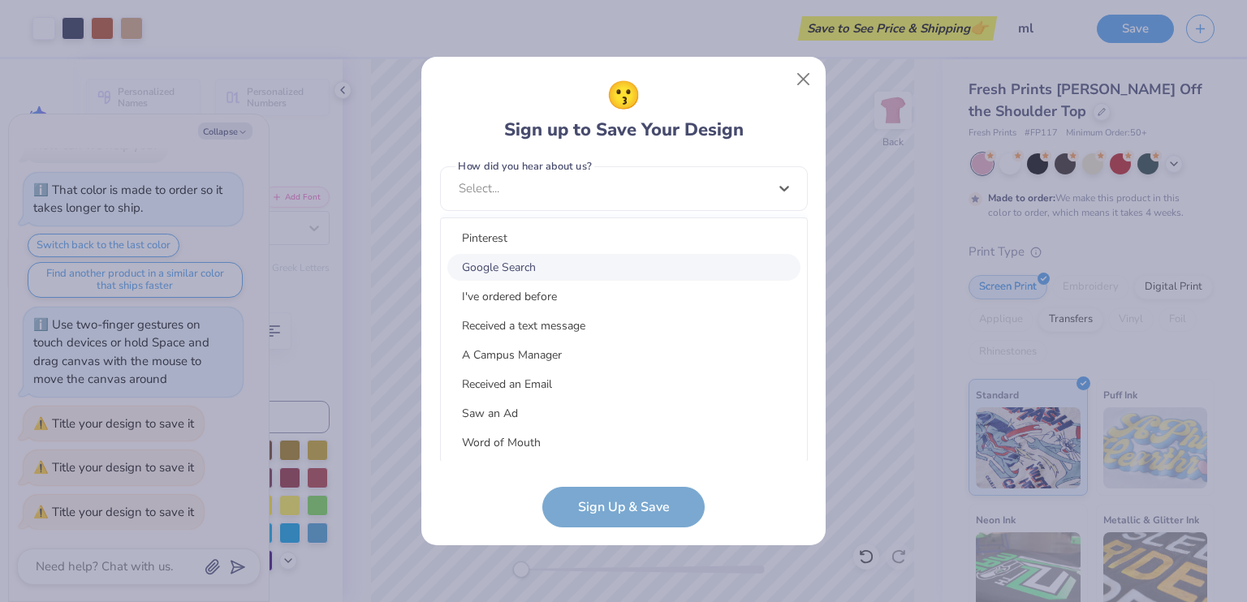
click at [535, 265] on div "Google Search" at bounding box center [623, 267] width 353 height 27
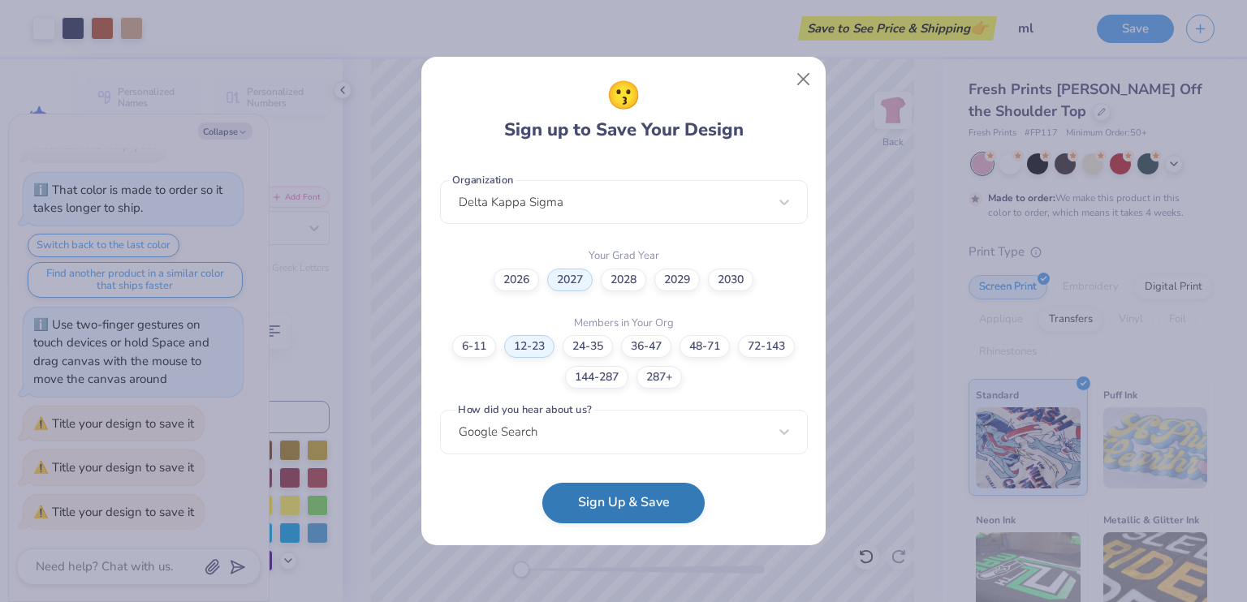
click at [618, 502] on button "Sign Up & Save" at bounding box center [623, 503] width 162 height 41
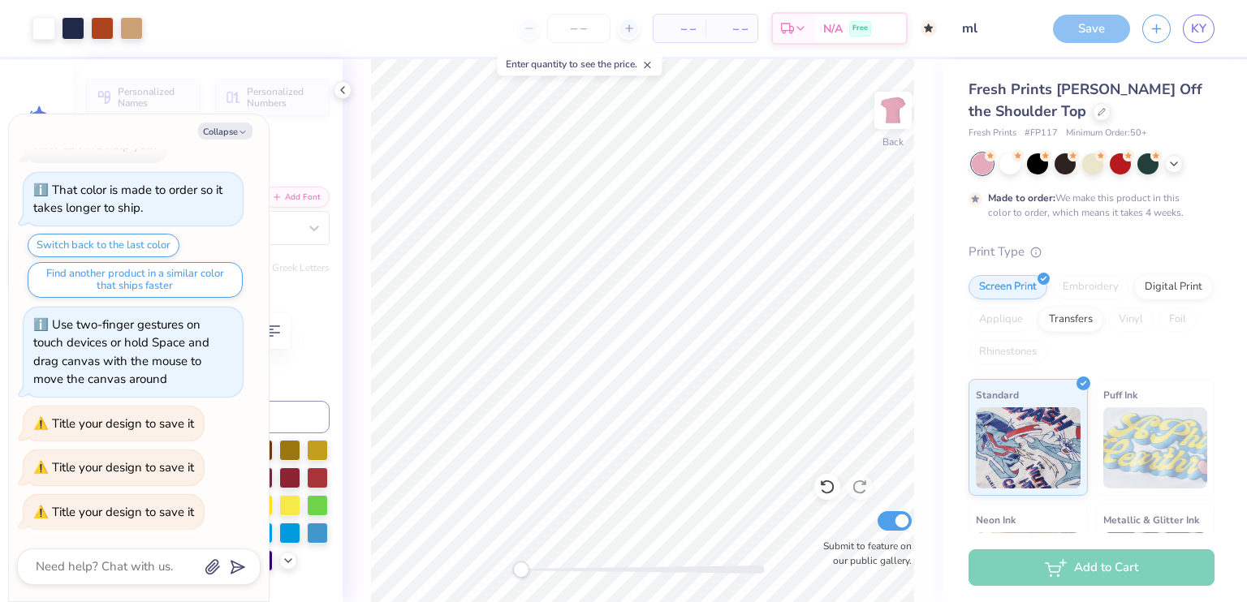
scroll to position [77, 0]
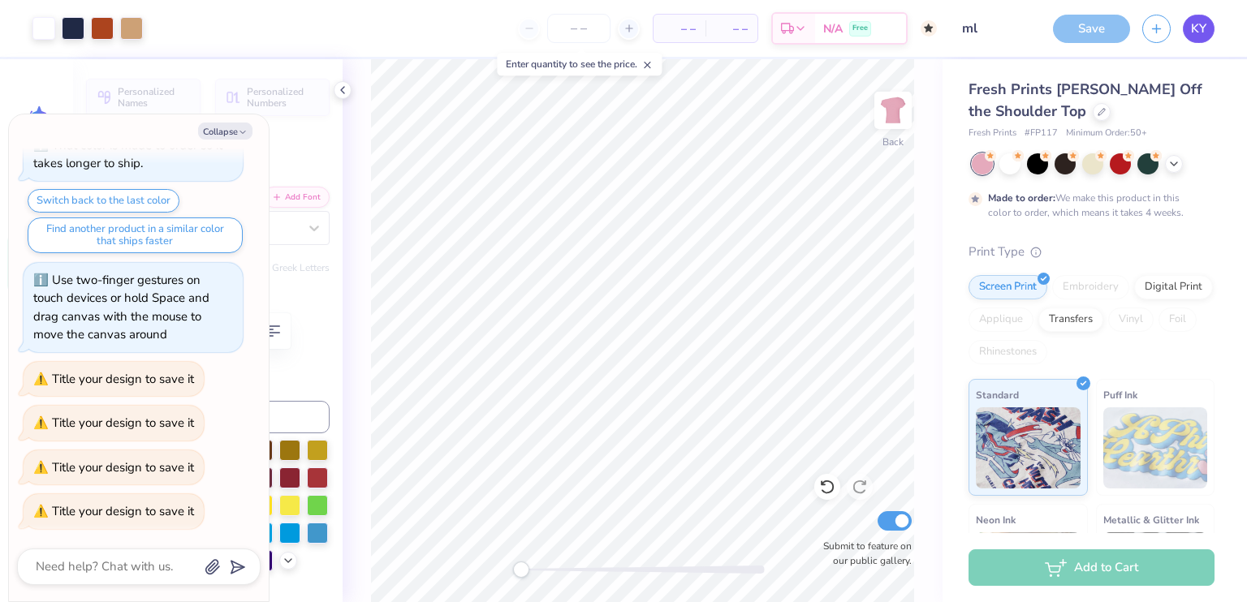
click at [846, 28] on div "N/A Free" at bounding box center [860, 28] width 91 height 29
click at [800, 32] on icon at bounding box center [800, 28] width 13 height 13
click at [1210, 28] on link "KY" at bounding box center [1199, 29] width 32 height 28
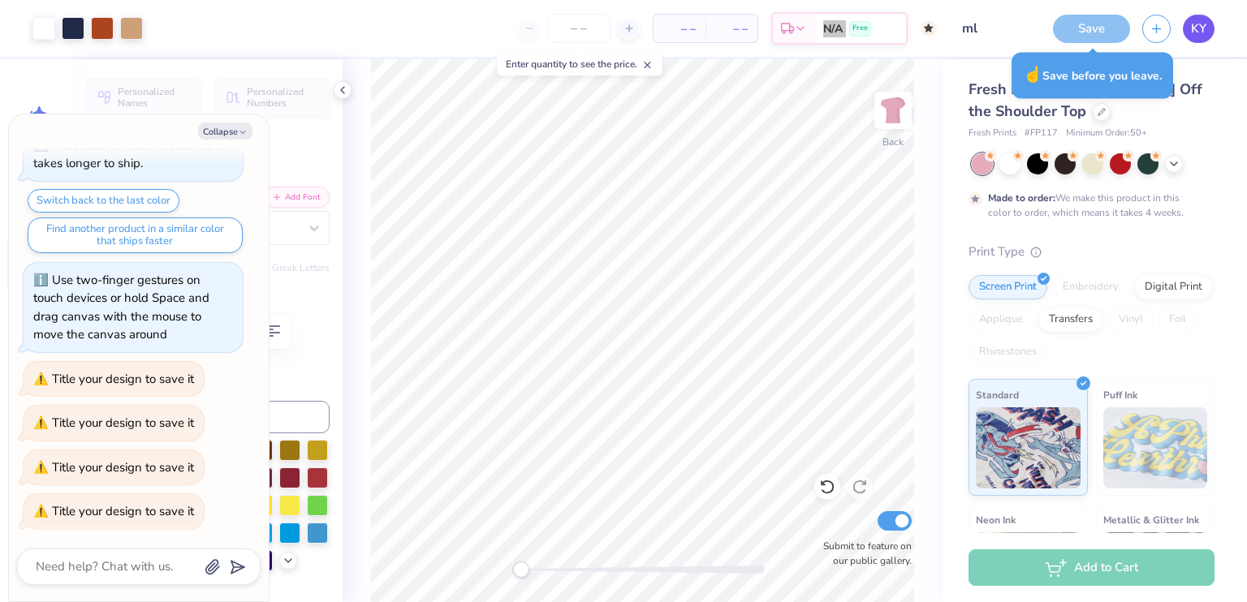
type textarea "x"
